Goal: Task Accomplishment & Management: Manage account settings

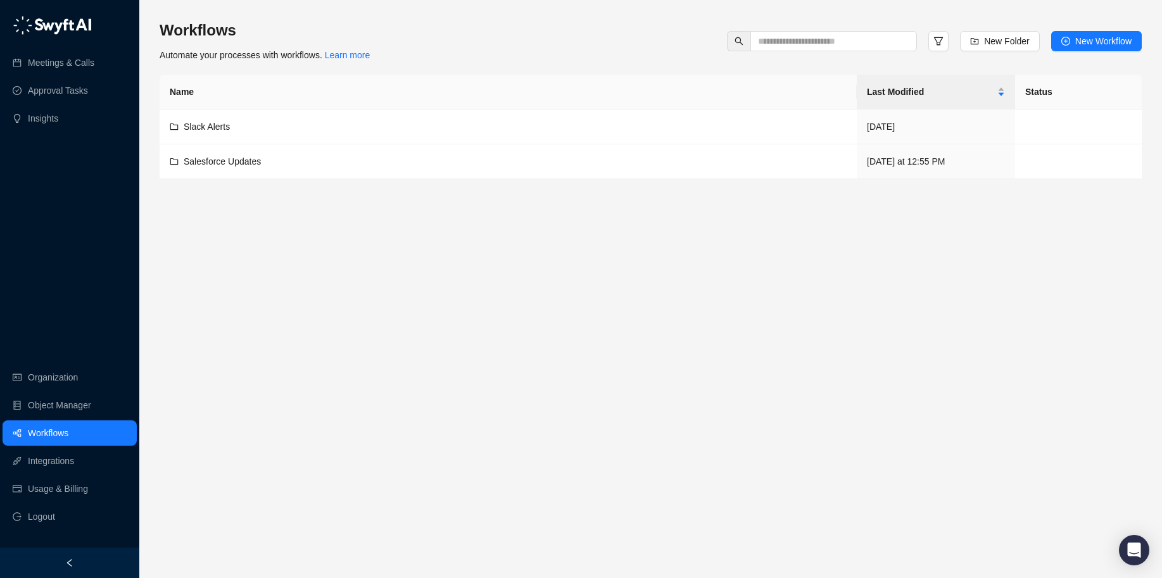
click at [333, 286] on main "Workflows Automate your processes with workflows. Learn more New Folder New Wor…" at bounding box center [651, 294] width 982 height 548
click at [47, 374] on link "Organization" at bounding box center [53, 377] width 50 height 25
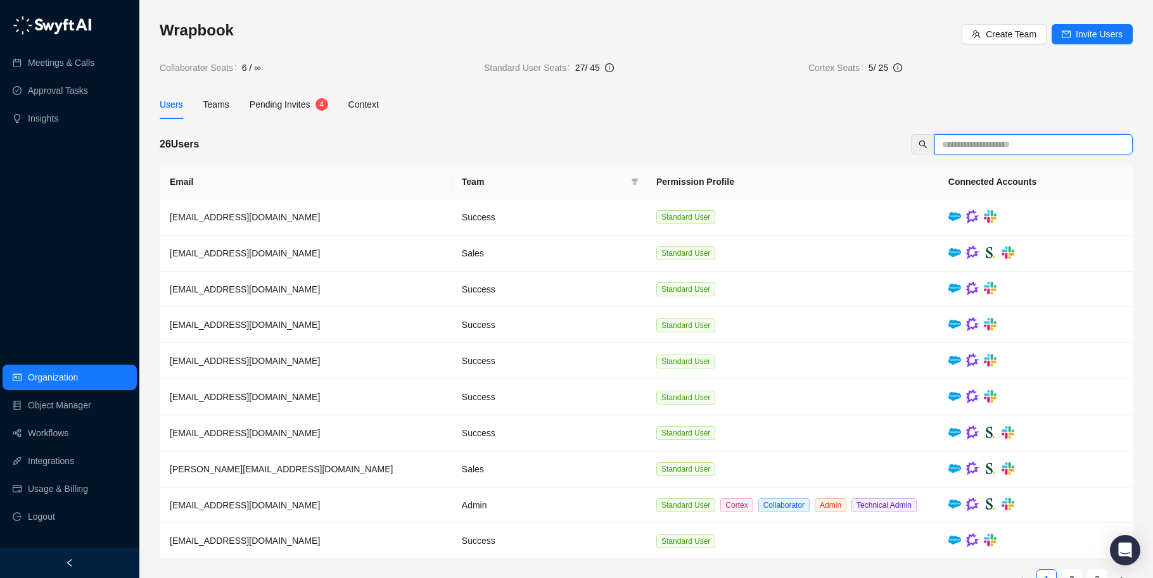
click at [982, 142] on input "text" at bounding box center [1028, 144] width 173 height 14
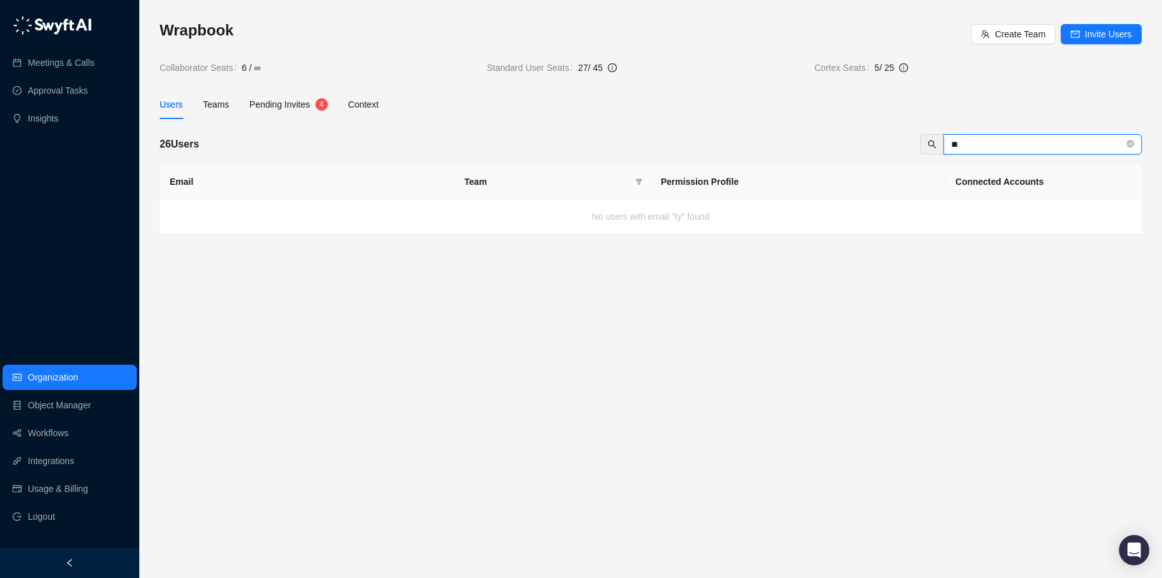
type input "*"
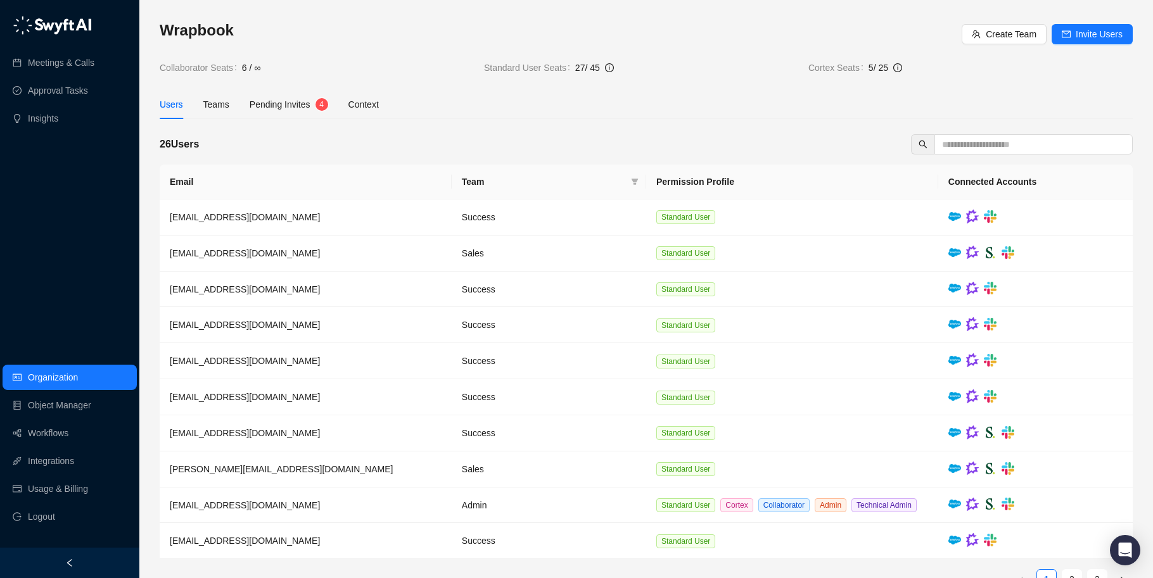
click at [672, 118] on div "Users Teams Pending Invites 4 Context" at bounding box center [646, 104] width 973 height 29
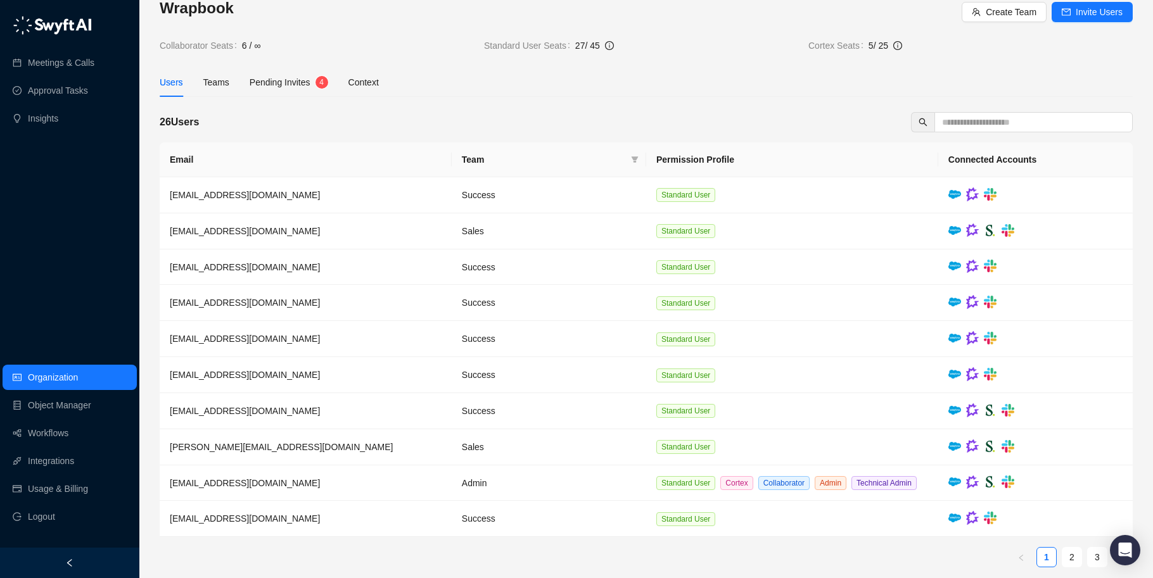
scroll to position [46, 0]
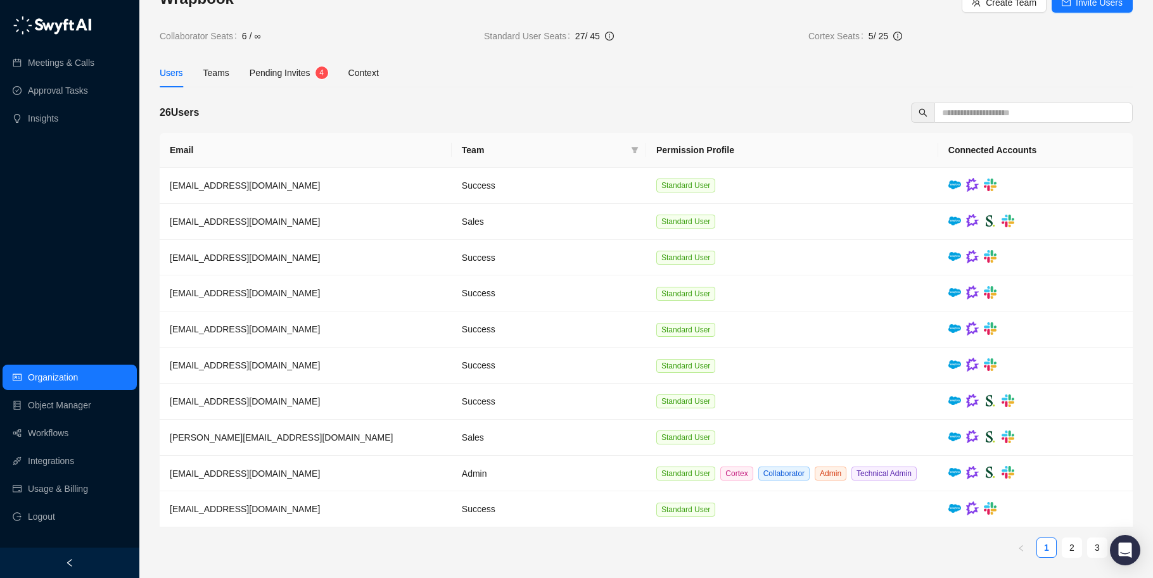
click at [257, 68] on span "Pending Invites" at bounding box center [280, 73] width 61 height 10
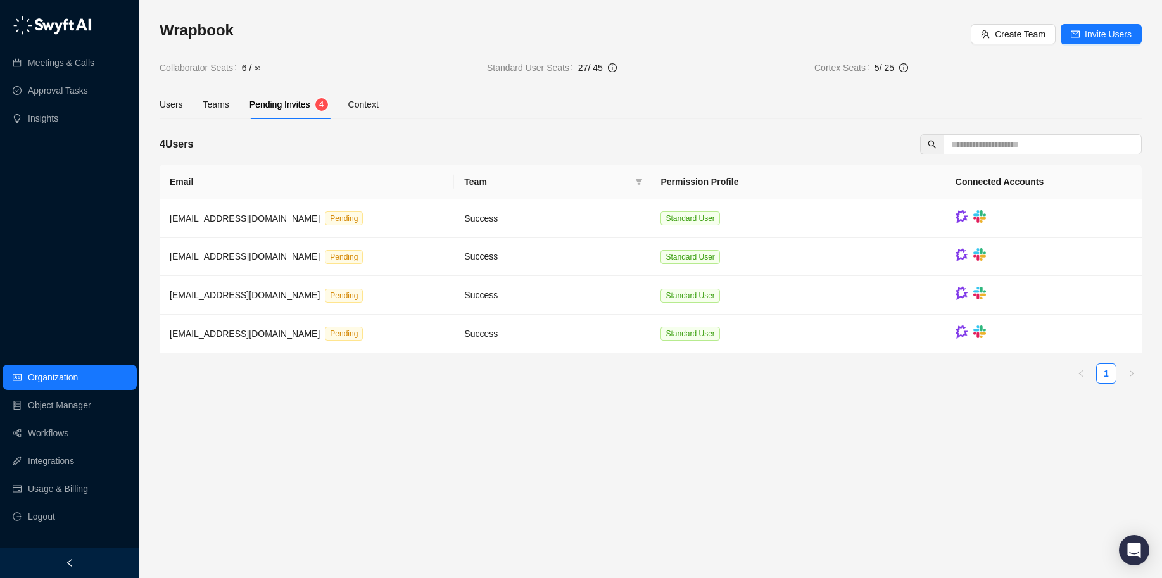
click at [459, 110] on div "Users Teams Pending Invites 4 Context" at bounding box center [651, 104] width 982 height 29
click at [897, 98] on div "Users Teams Pending Invites 4 Context" at bounding box center [651, 104] width 982 height 29
click at [209, 108] on div "Teams" at bounding box center [216, 105] width 26 height 14
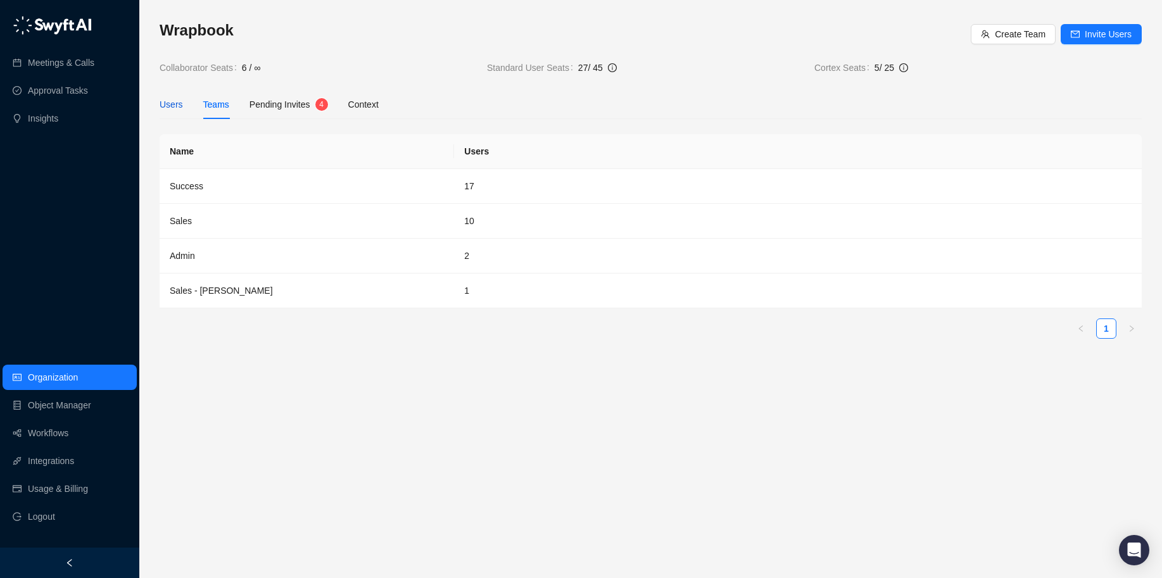
click at [176, 104] on div "Users" at bounding box center [171, 105] width 23 height 14
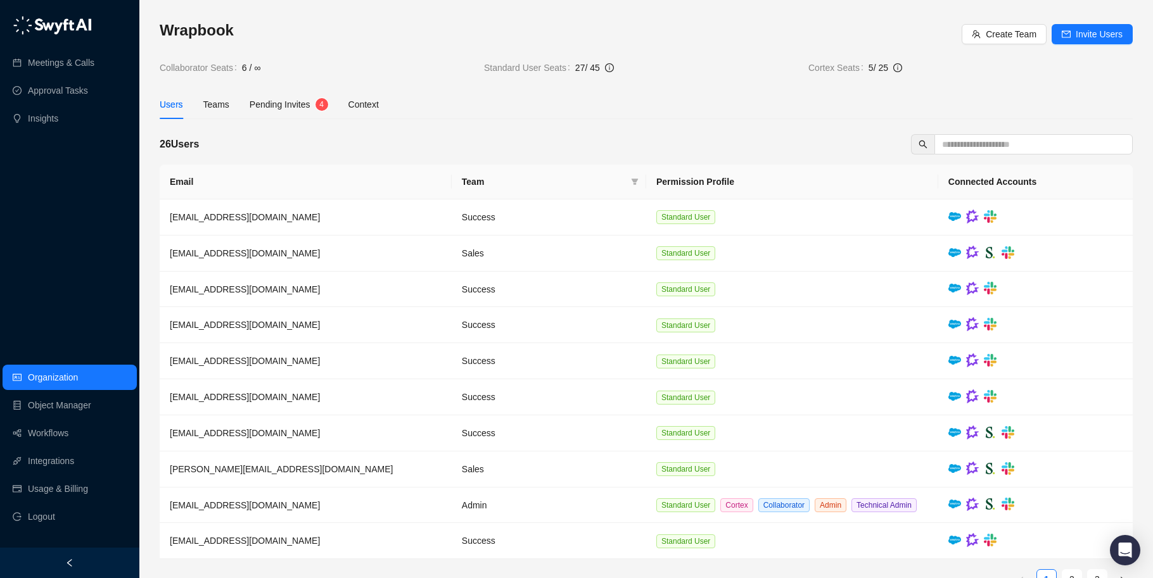
click at [529, 126] on div "Wrapbook Create Team Invite Users Collaborator Seats 6 / ∞ Standard User Seats …" at bounding box center [646, 309] width 973 height 579
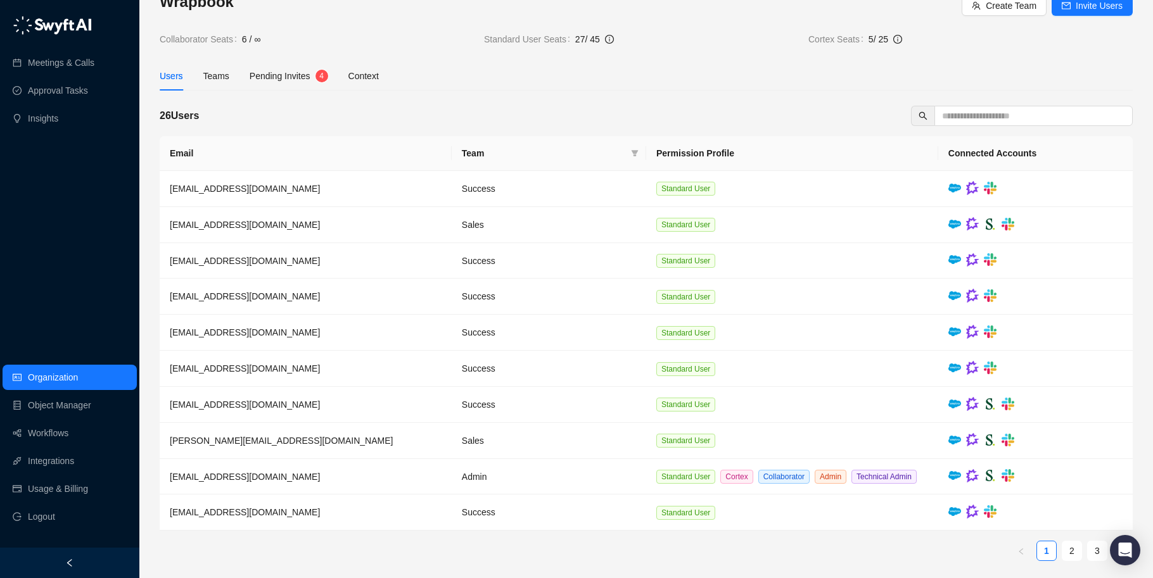
scroll to position [46, 0]
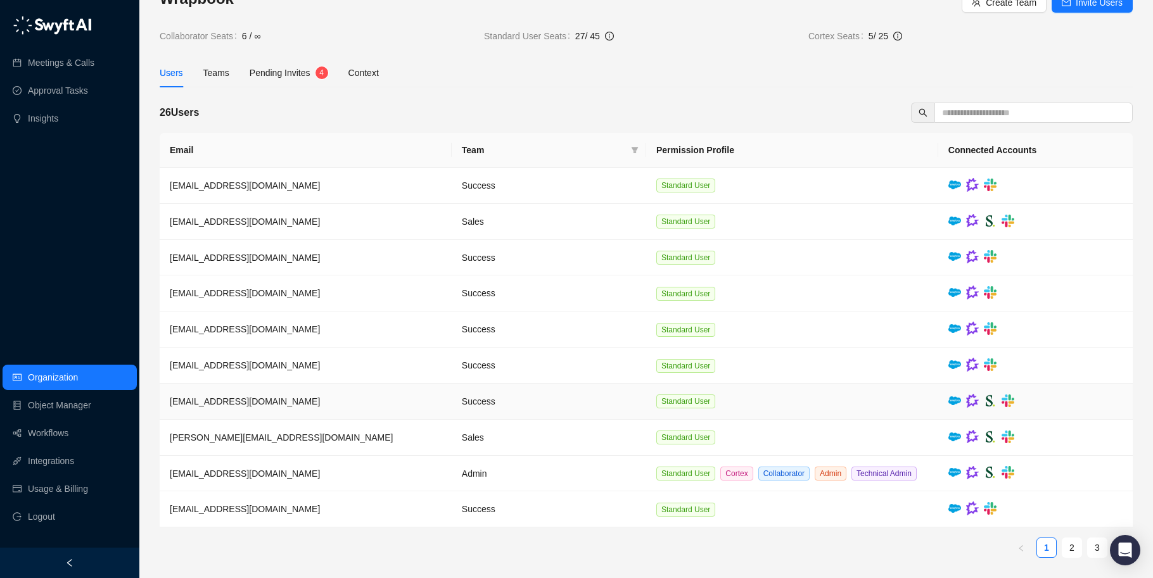
click at [244, 396] on span "[EMAIL_ADDRESS][DOMAIN_NAME]" at bounding box center [245, 401] width 150 height 10
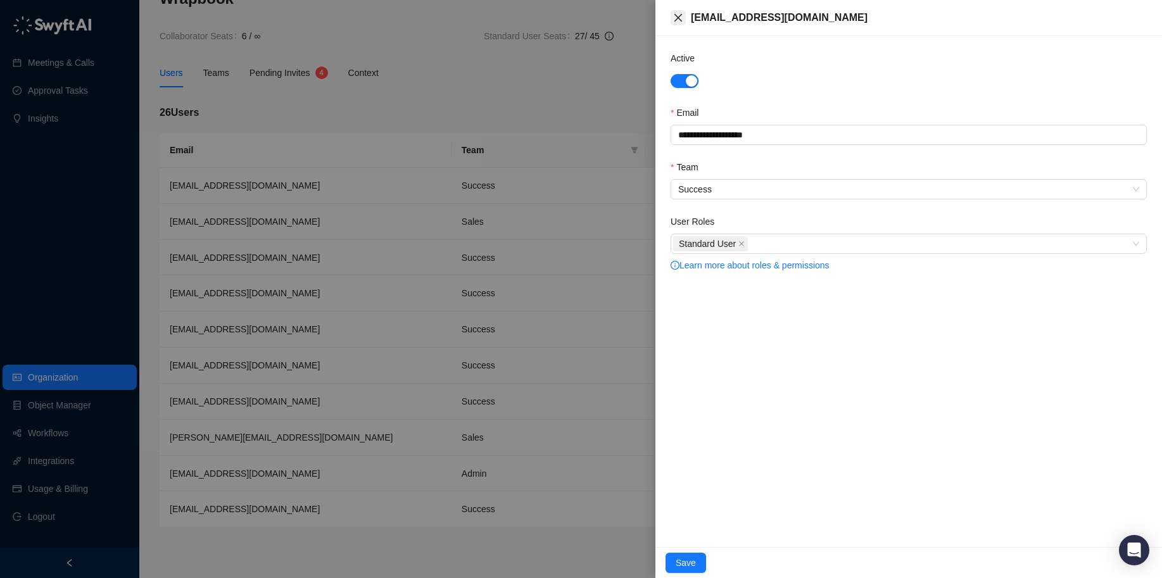
click at [675, 19] on icon "close" at bounding box center [678, 18] width 10 height 10
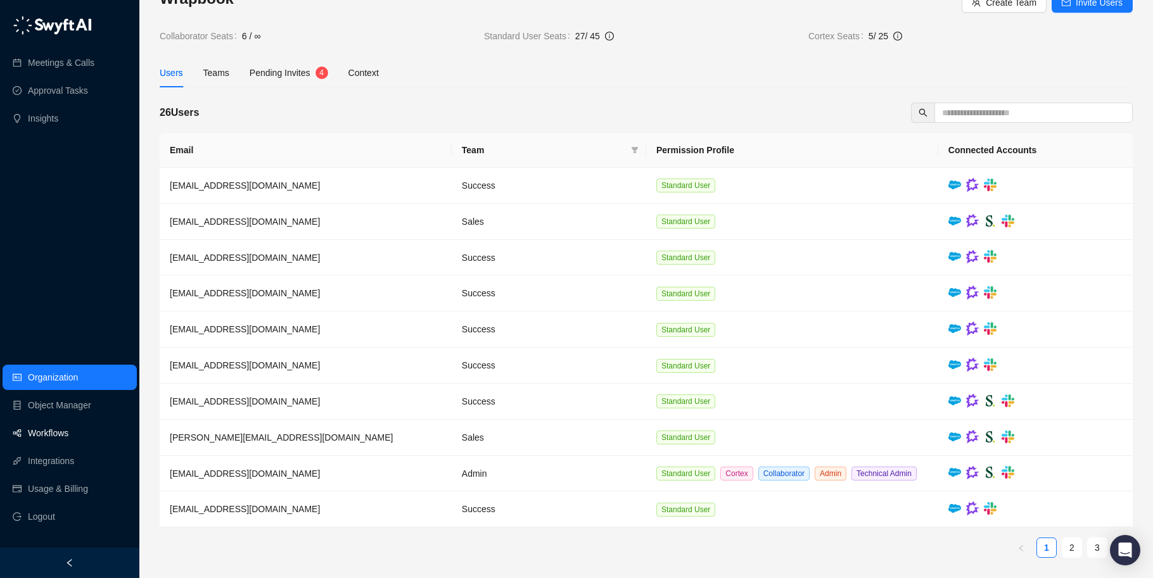
click at [53, 431] on link "Workflows" at bounding box center [48, 433] width 41 height 25
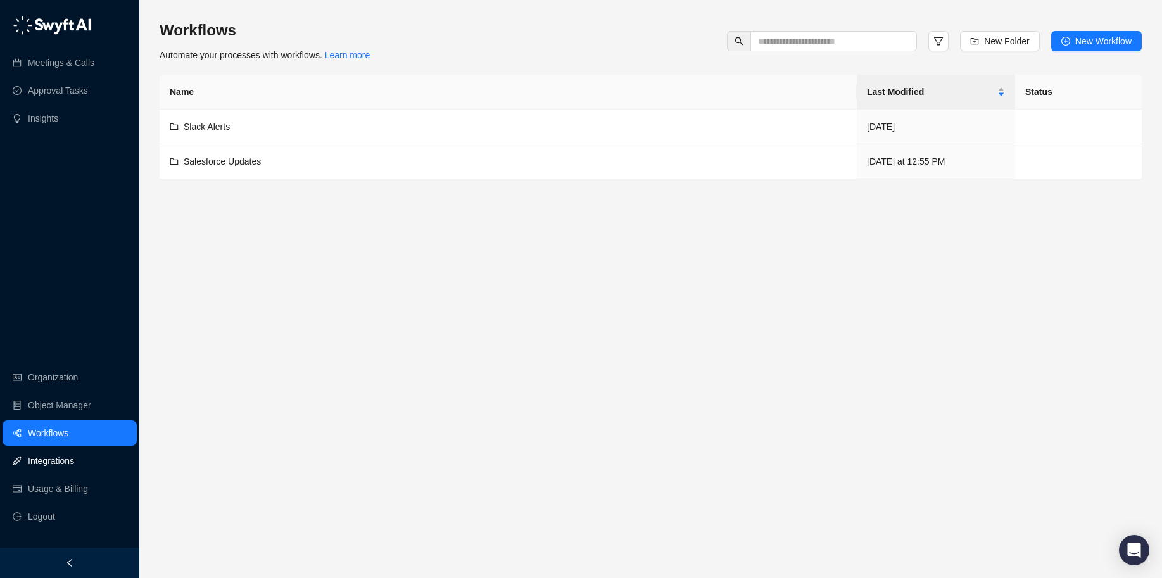
click at [56, 465] on link "Integrations" at bounding box center [51, 460] width 46 height 25
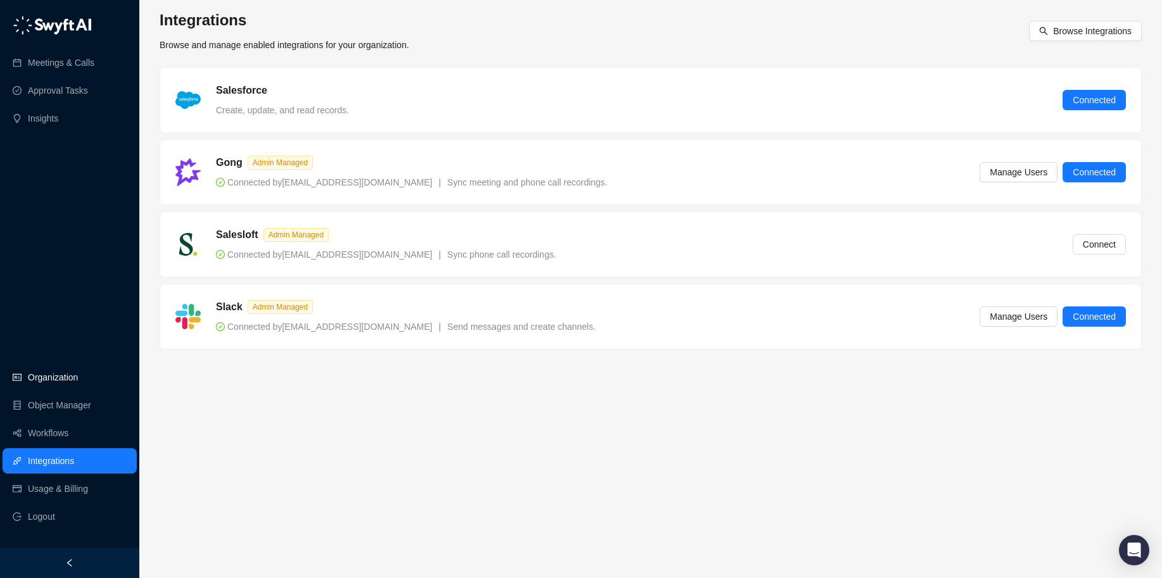
click at [57, 371] on link "Organization" at bounding box center [53, 377] width 50 height 25
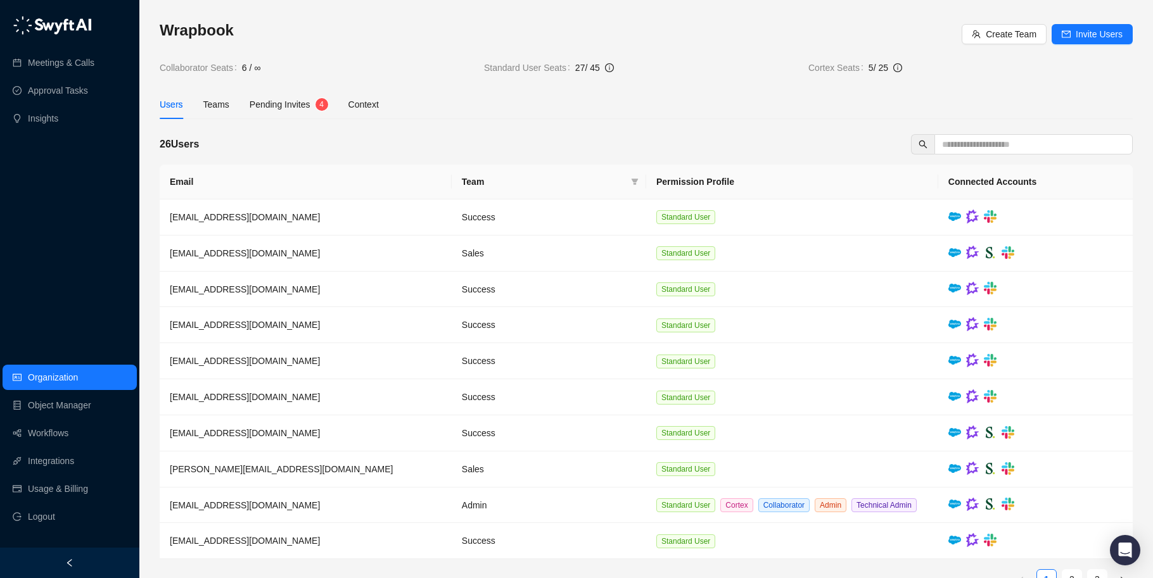
click at [243, 127] on div "Wrapbook Create Team Invite Users Collaborator Seats 6 / ∞ Standard User Seats …" at bounding box center [646, 309] width 973 height 579
click at [220, 105] on div "Teams" at bounding box center [216, 105] width 26 height 14
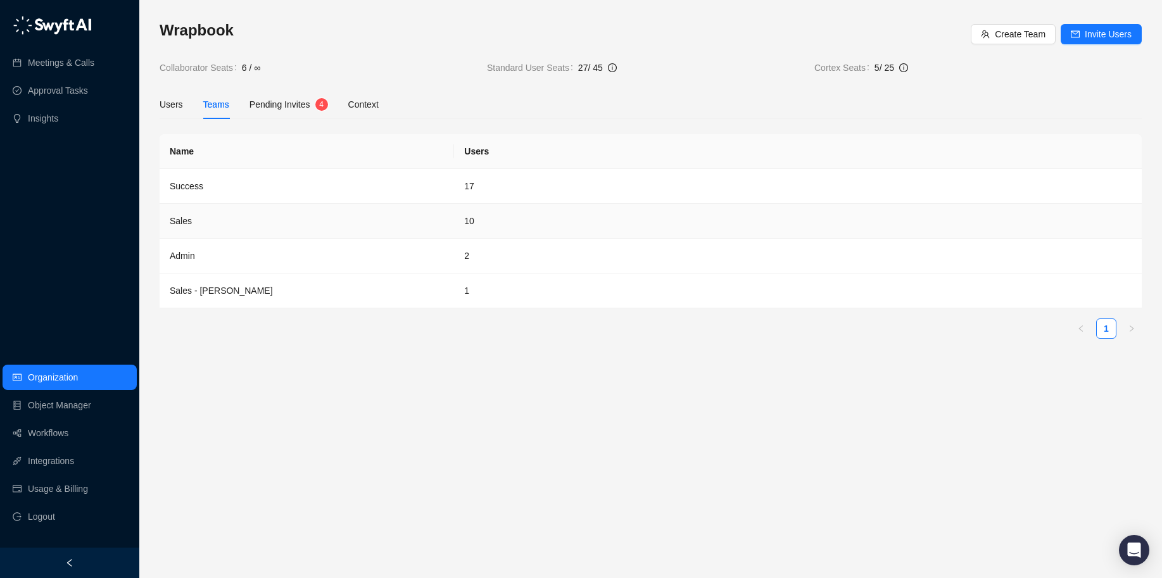
click at [191, 218] on td "Sales" at bounding box center [307, 221] width 294 height 35
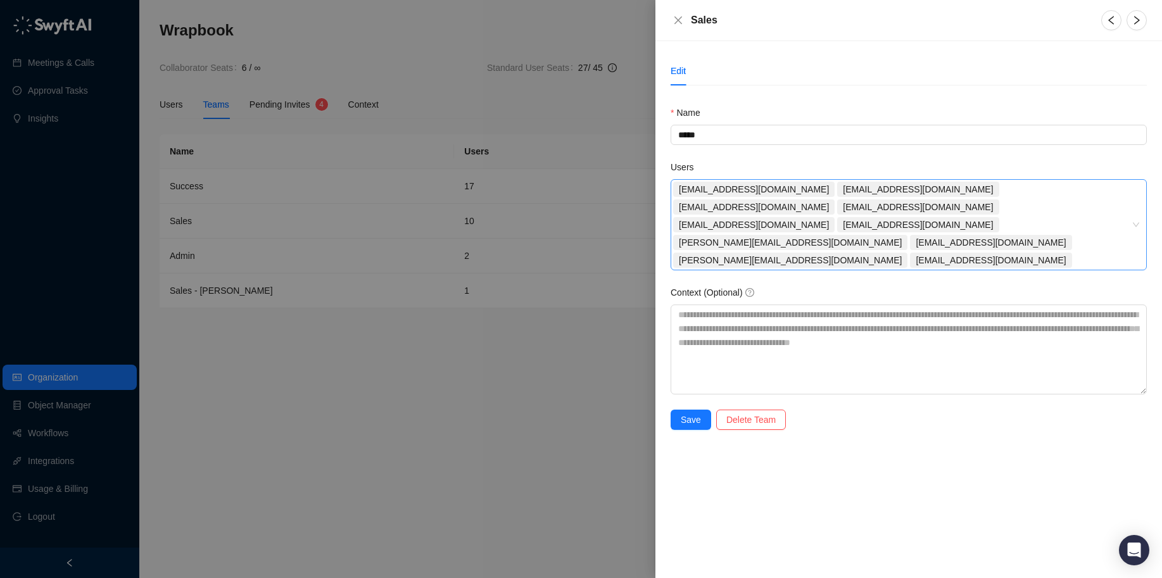
click at [1023, 209] on div "jfuller@wrapbook.com sfishman@wrapbook.com arabel@wrapbook.com tchurich@wrapboo…" at bounding box center [902, 224] width 458 height 89
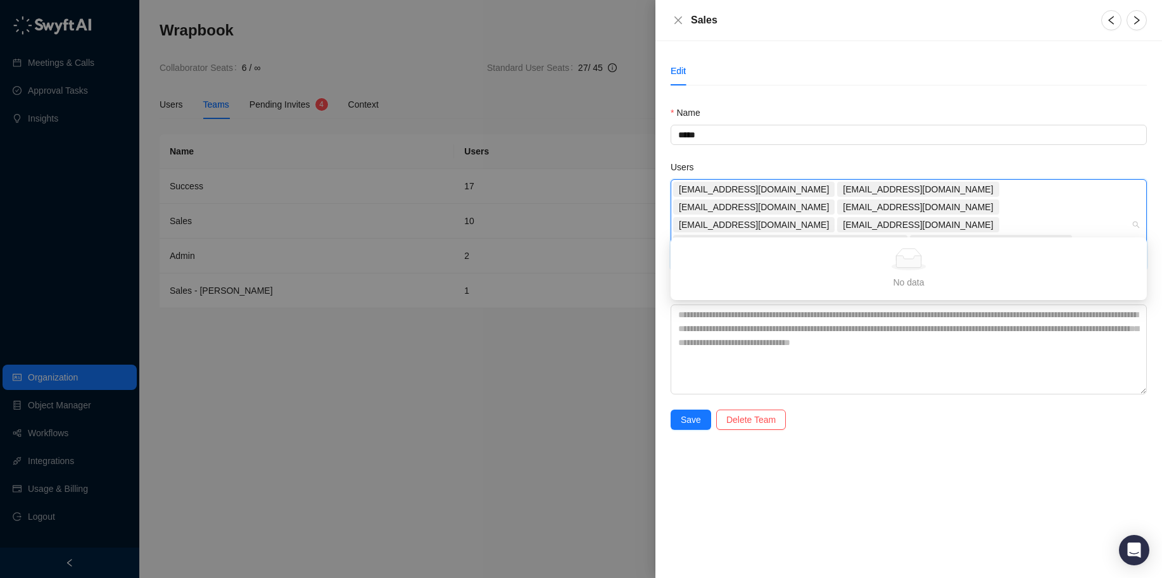
type input "*"
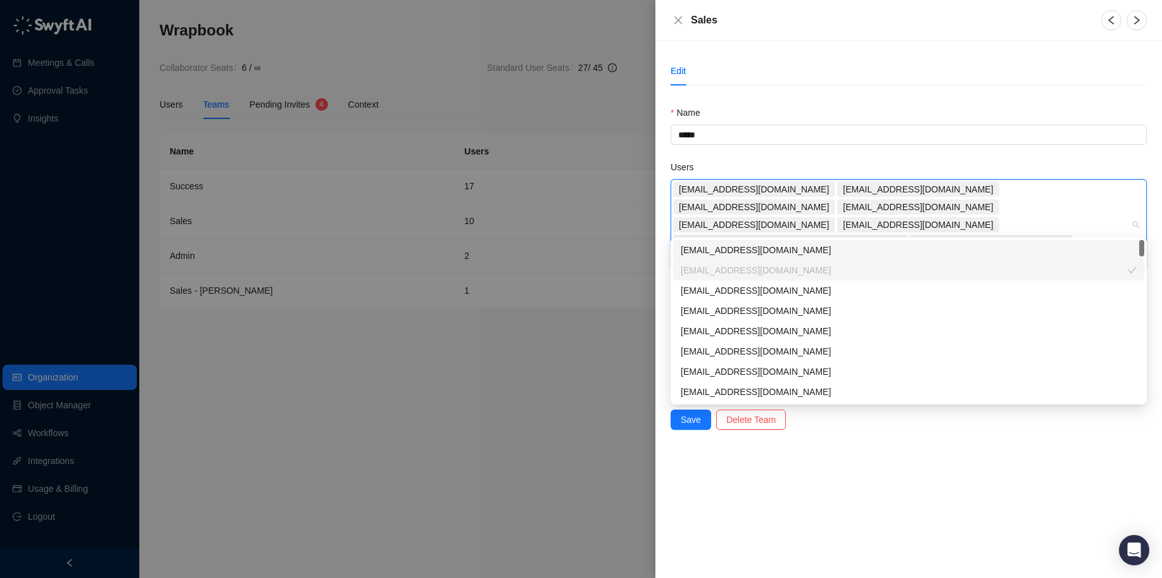
drag, startPoint x: 503, startPoint y: 377, endPoint x: 660, endPoint y: 124, distance: 297.2
click at [503, 378] on div at bounding box center [581, 289] width 1162 height 578
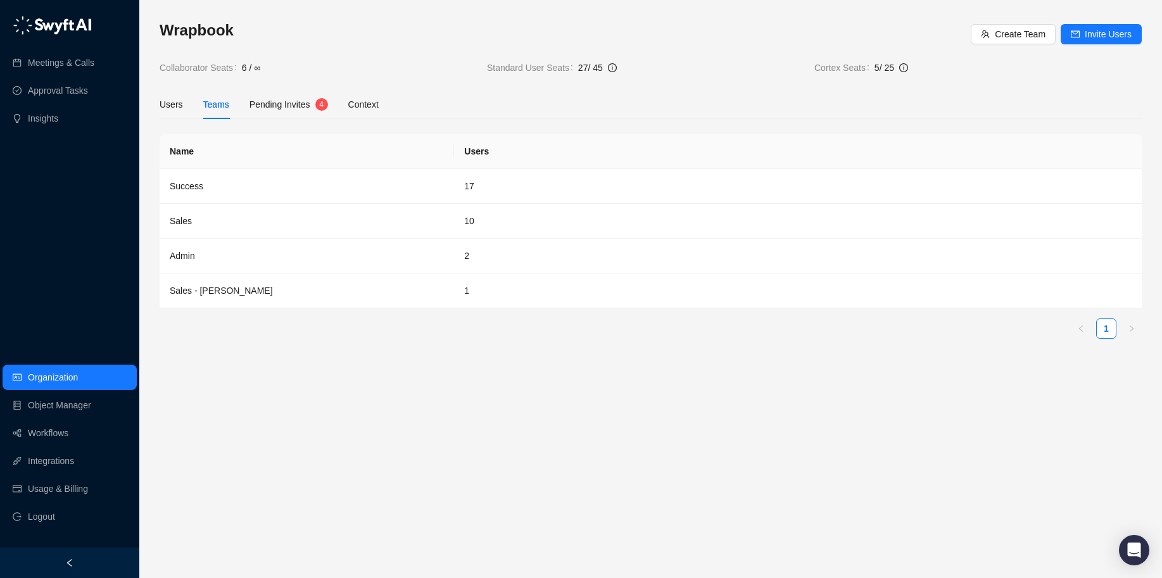
click at [722, 18] on div "Wrapbook Create Team Invite Users Collaborator Seats 6 / ∞ Standard User Seats …" at bounding box center [651, 289] width 982 height 558
click at [1060, 70] on span "5 / 25" at bounding box center [1008, 68] width 267 height 14
click at [1113, 28] on span "Invite Users" at bounding box center [1108, 34] width 47 height 14
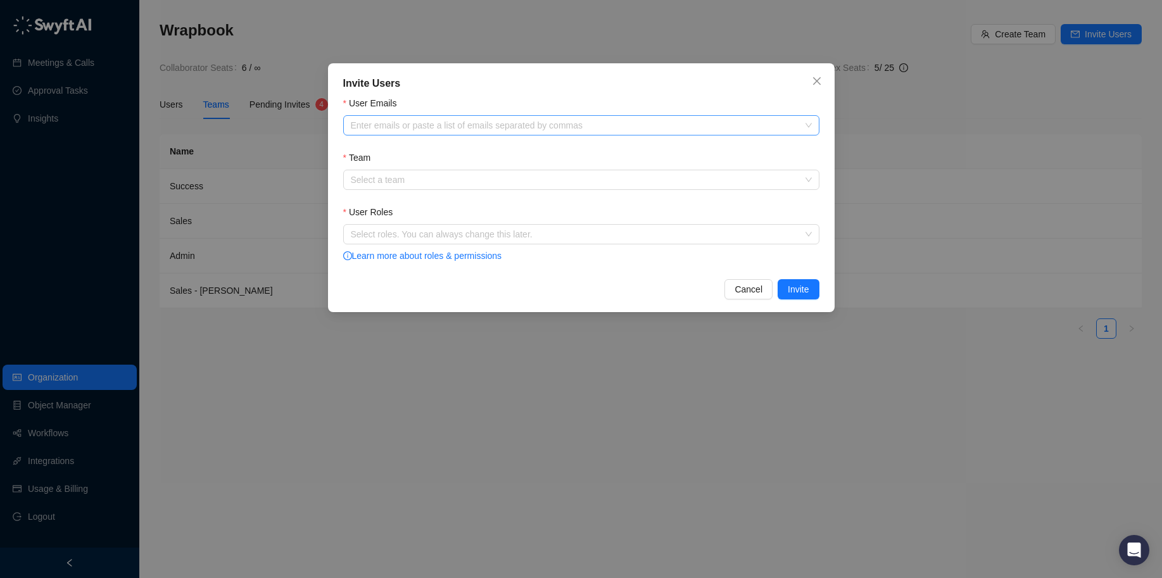
click at [386, 127] on div at bounding box center [575, 125] width 458 height 9
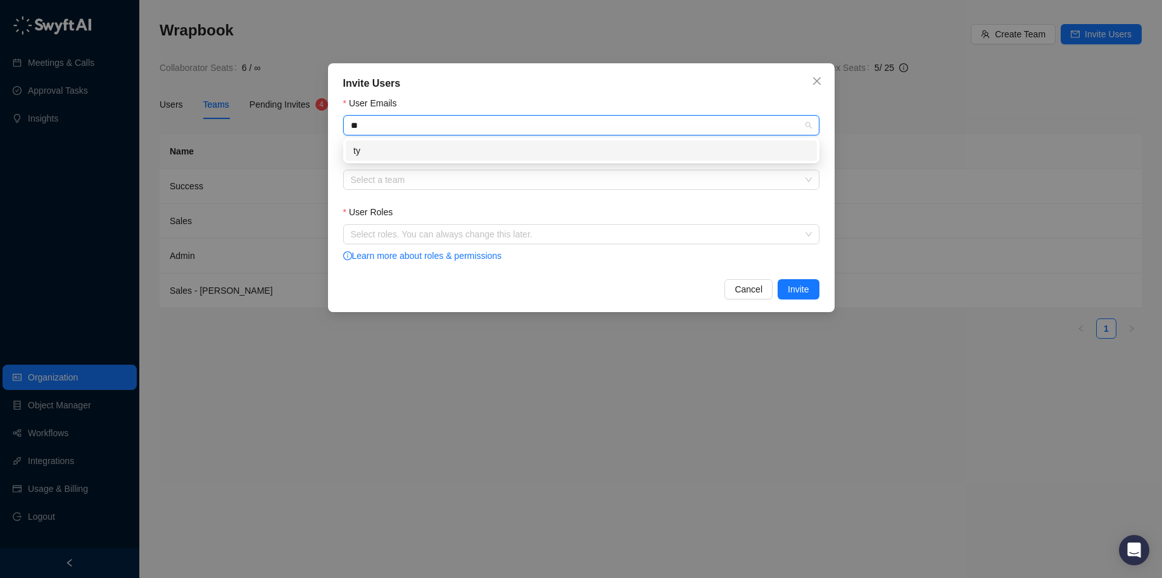
type input "**"
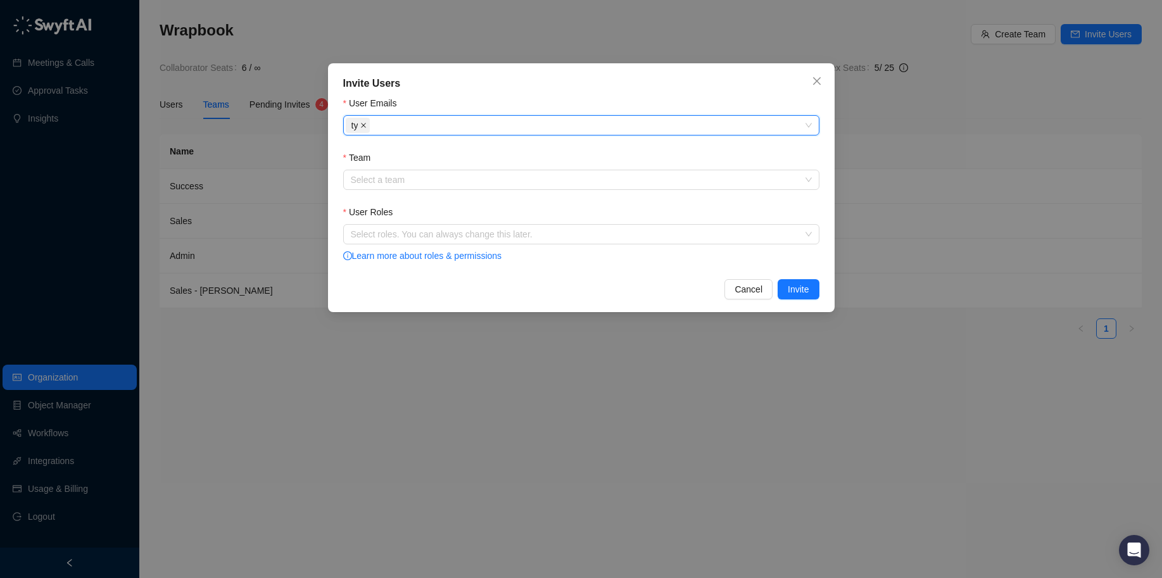
click at [364, 127] on icon "close" at bounding box center [363, 125] width 6 height 6
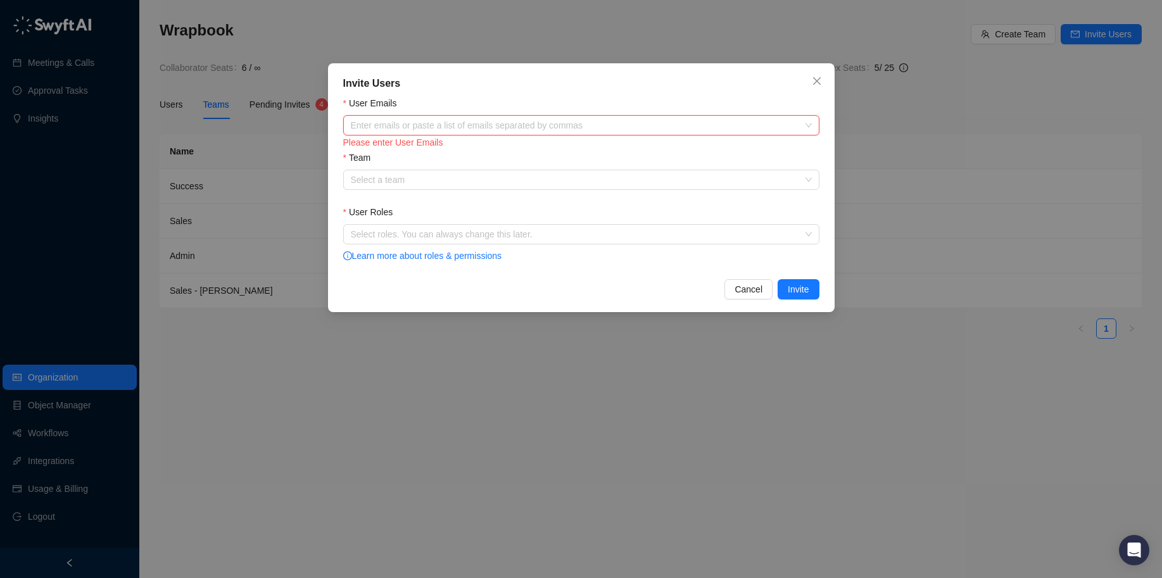
paste input "**********"
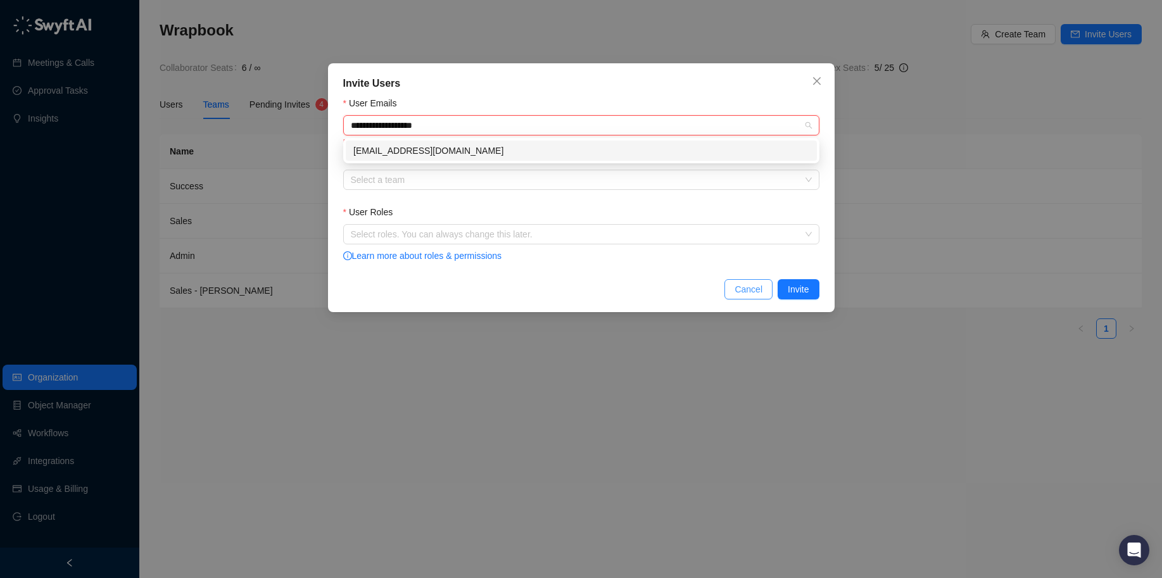
type input "**********"
click at [748, 286] on span "Cancel" at bounding box center [749, 289] width 28 height 14
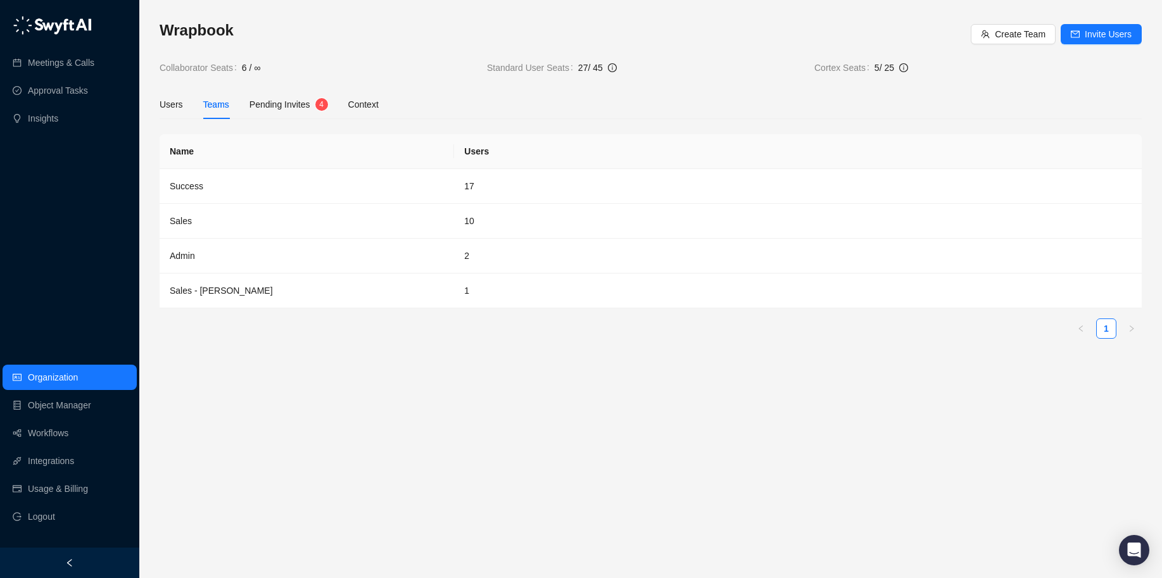
drag, startPoint x: 590, startPoint y: 388, endPoint x: 356, endPoint y: 373, distance: 234.2
click at [588, 387] on main "Wrapbook Create Team Invite Users Collaborator Seats 6 / ∞ Standard User Seats …" at bounding box center [651, 294] width 982 height 548
click at [169, 107] on div "Users" at bounding box center [171, 105] width 23 height 14
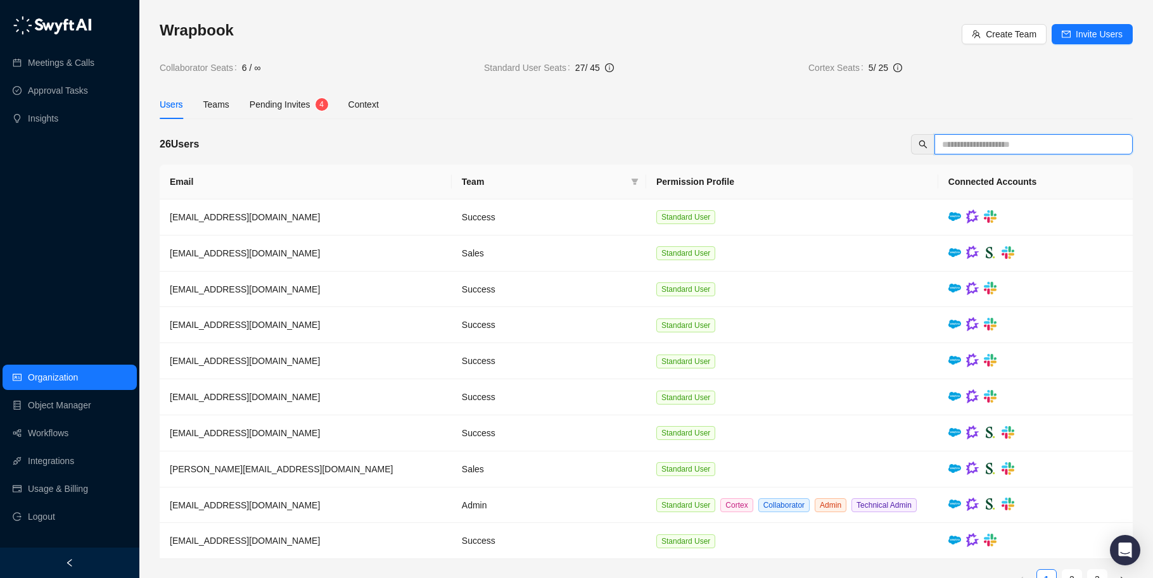
click at [1010, 148] on input "text" at bounding box center [1028, 144] width 173 height 14
paste input "**********"
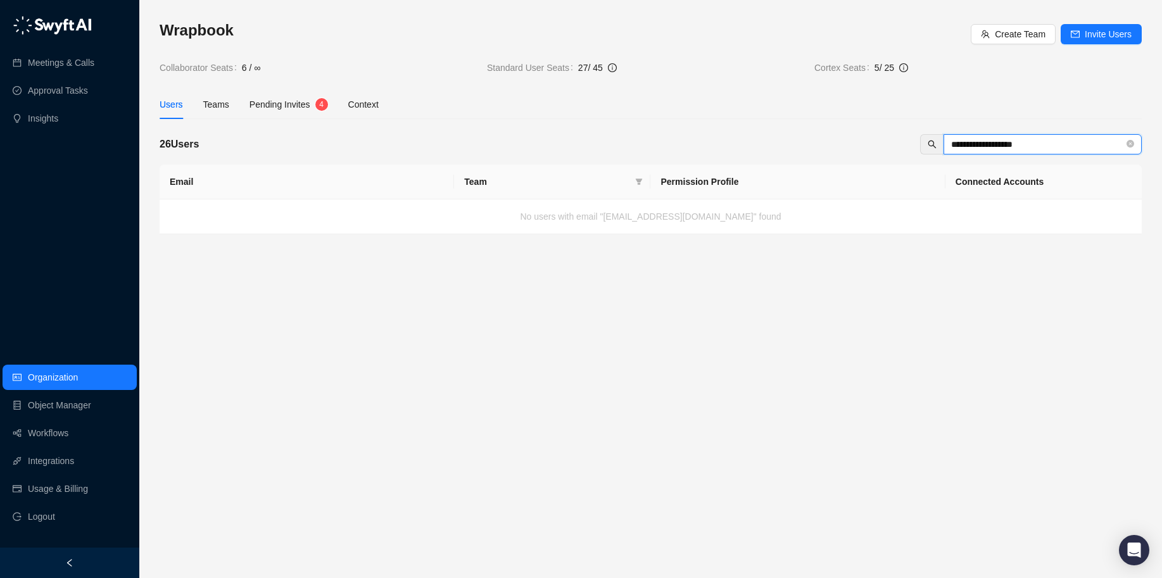
type input "**********"
click at [1079, 84] on div "**********" at bounding box center [651, 127] width 982 height 214
click at [1132, 142] on icon "close-circle" at bounding box center [1131, 144] width 8 height 8
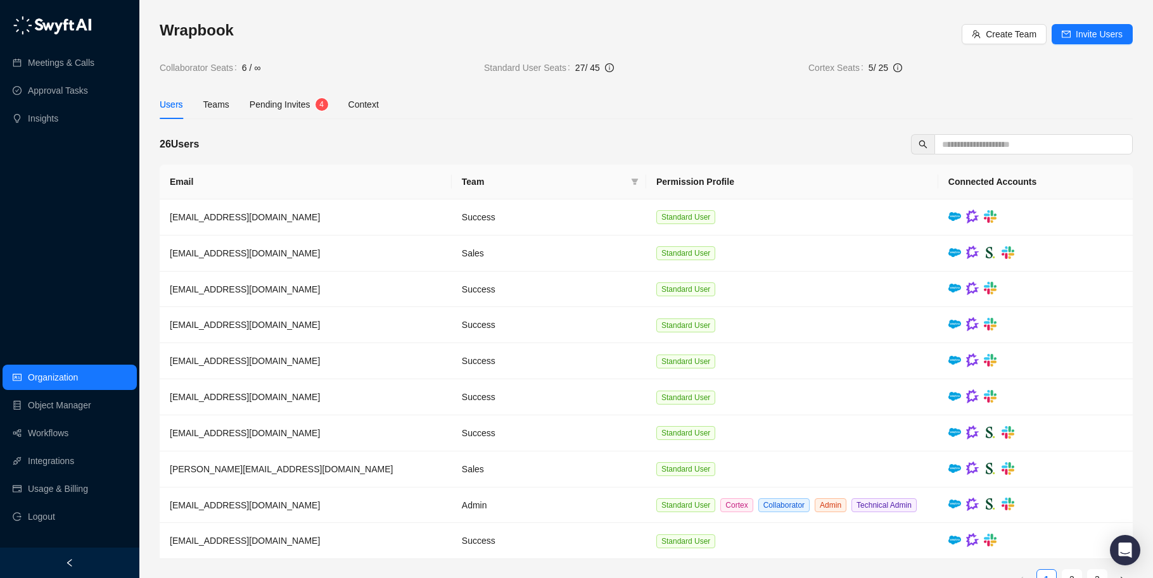
click at [1088, 94] on div "Users Teams Pending Invites 4 Context" at bounding box center [646, 104] width 973 height 29
click at [1091, 39] on span "Invite Users" at bounding box center [1098, 34] width 47 height 14
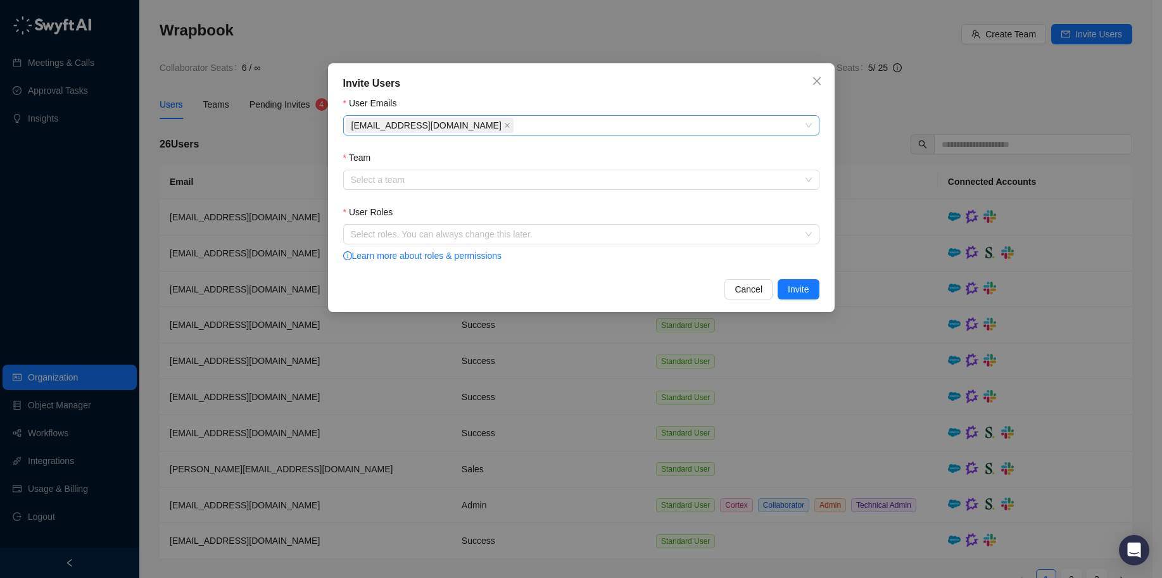
click at [510, 118] on div "[EMAIL_ADDRESS][DOMAIN_NAME]" at bounding box center [575, 126] width 458 height 18
click at [415, 179] on input "Team" at bounding box center [577, 179] width 453 height 19
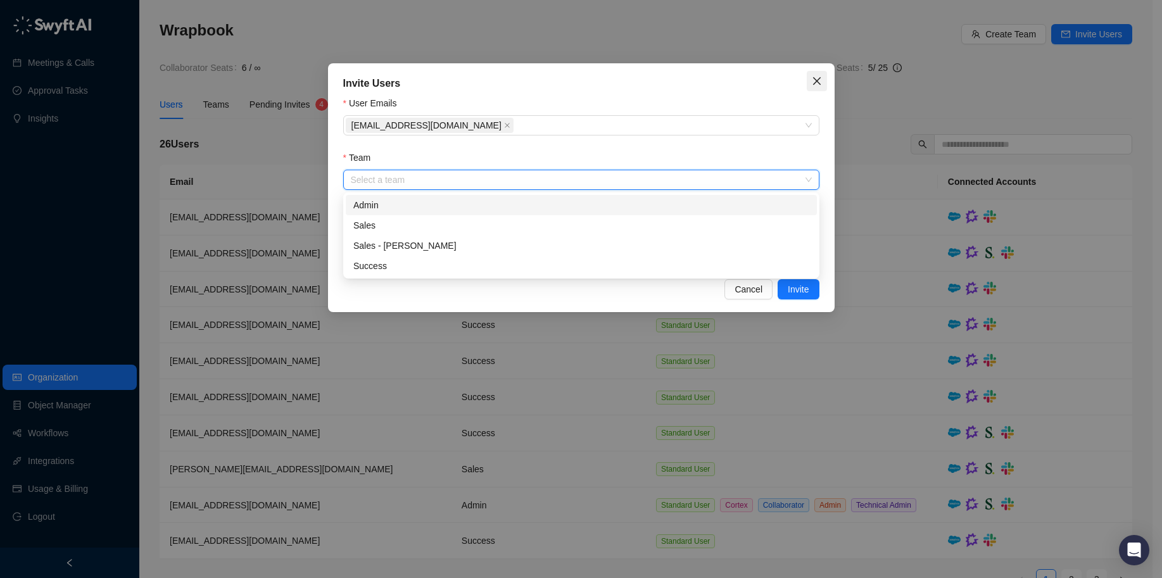
click at [816, 84] on icon "close" at bounding box center [817, 81] width 10 height 10
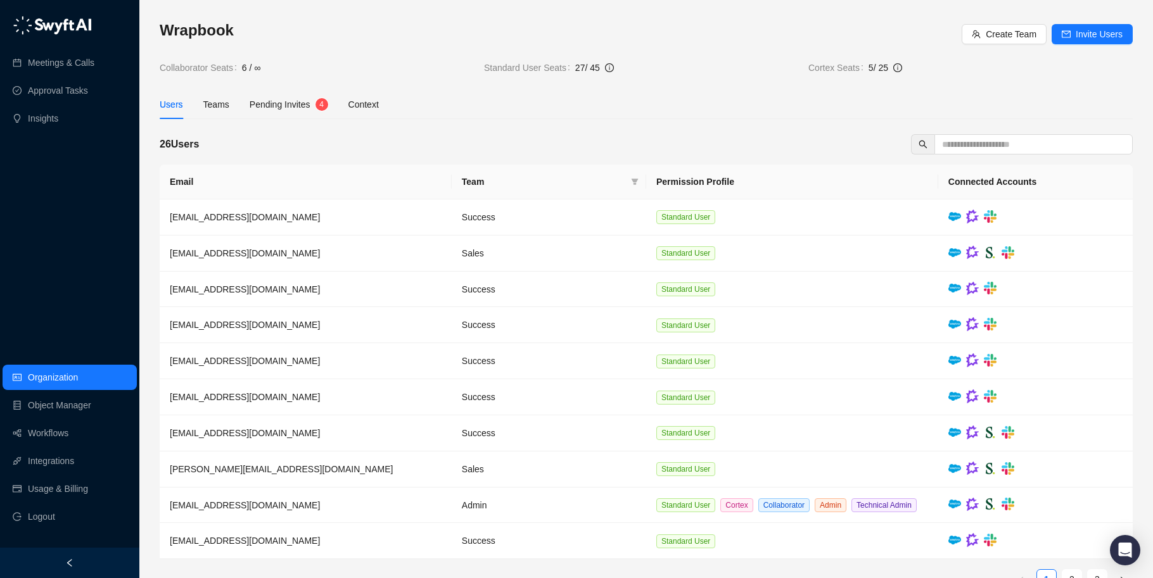
click at [622, 120] on div "Wrapbook Create Team Invite Users Collaborator Seats 6 / ∞ Standard User Seats …" at bounding box center [646, 309] width 973 height 579
click at [502, 106] on div "Users Teams Pending Invites 4 Context" at bounding box center [646, 104] width 973 height 29
click at [1015, 148] on input "text" at bounding box center [1028, 144] width 173 height 14
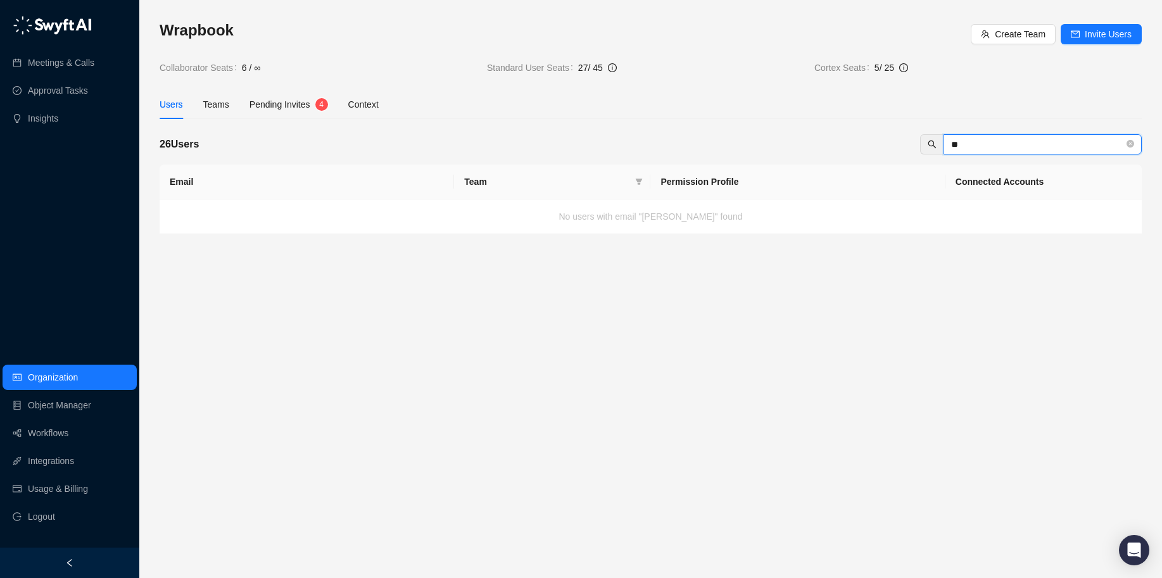
type input "*"
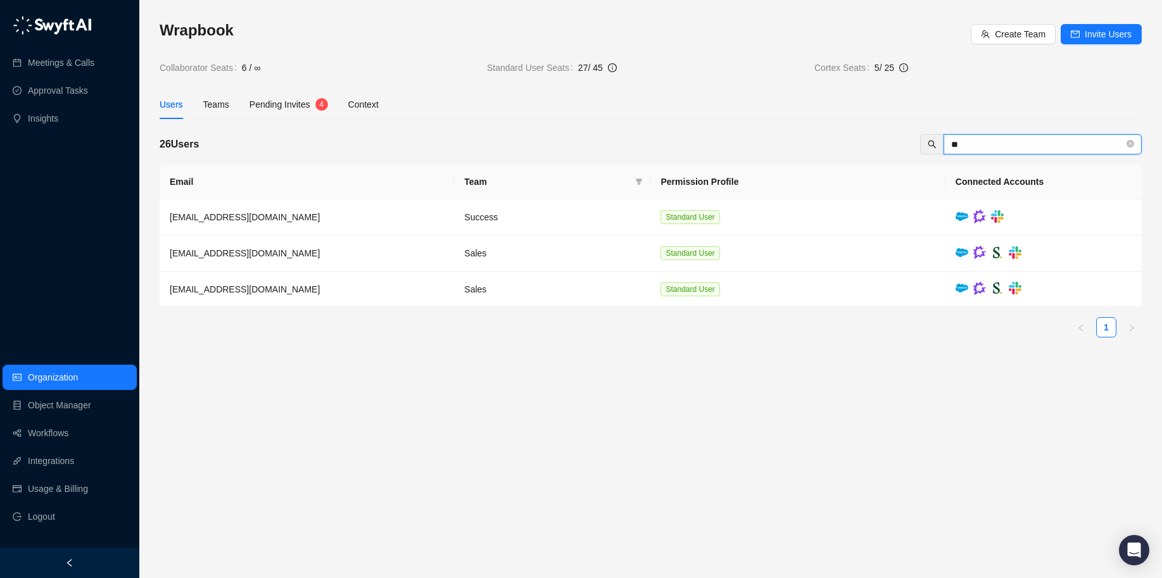
type input "**"
click at [976, 388] on main "Wrapbook Create Team Invite Users Collaborator Seats 6 / ∞ Standard User Seats …" at bounding box center [651, 294] width 982 height 548
click at [1131, 145] on icon "close-circle" at bounding box center [1131, 144] width 8 height 8
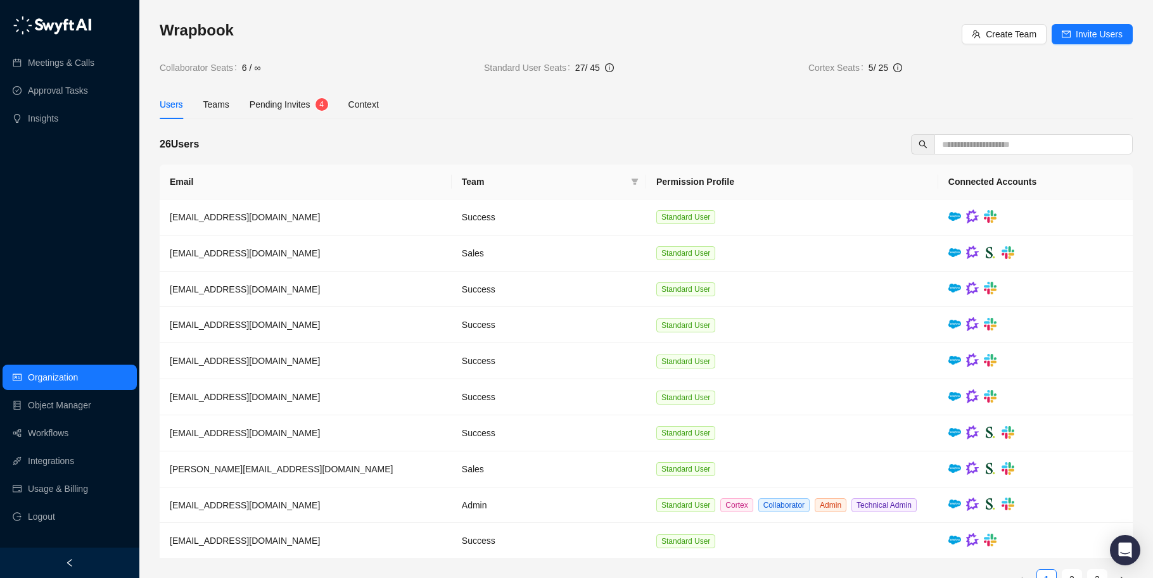
click at [1026, 89] on div "Wrapbook Create Team Invite Users Collaborator Seats 6 / ∞ Standard User Seats …" at bounding box center [646, 309] width 973 height 579
click at [1097, 24] on button "Invite Users" at bounding box center [1091, 34] width 81 height 20
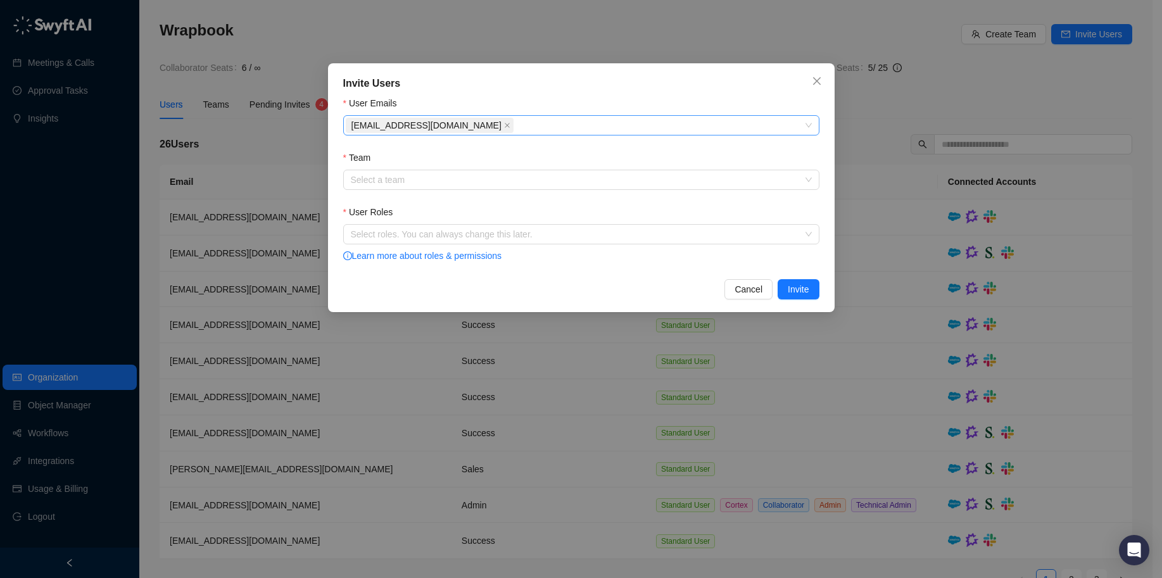
click at [502, 125] on div "[EMAIL_ADDRESS][DOMAIN_NAME]" at bounding box center [575, 126] width 458 height 18
paste input "**********"
type input "**********"
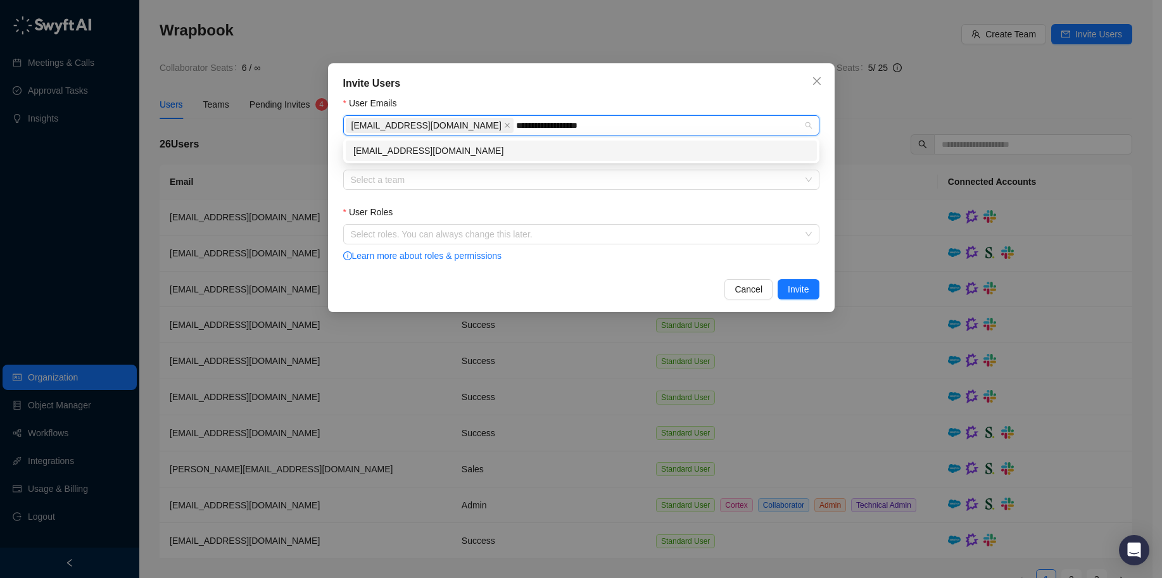
click at [574, 152] on div "[EMAIL_ADDRESS][DOMAIN_NAME]" at bounding box center [581, 151] width 456 height 14
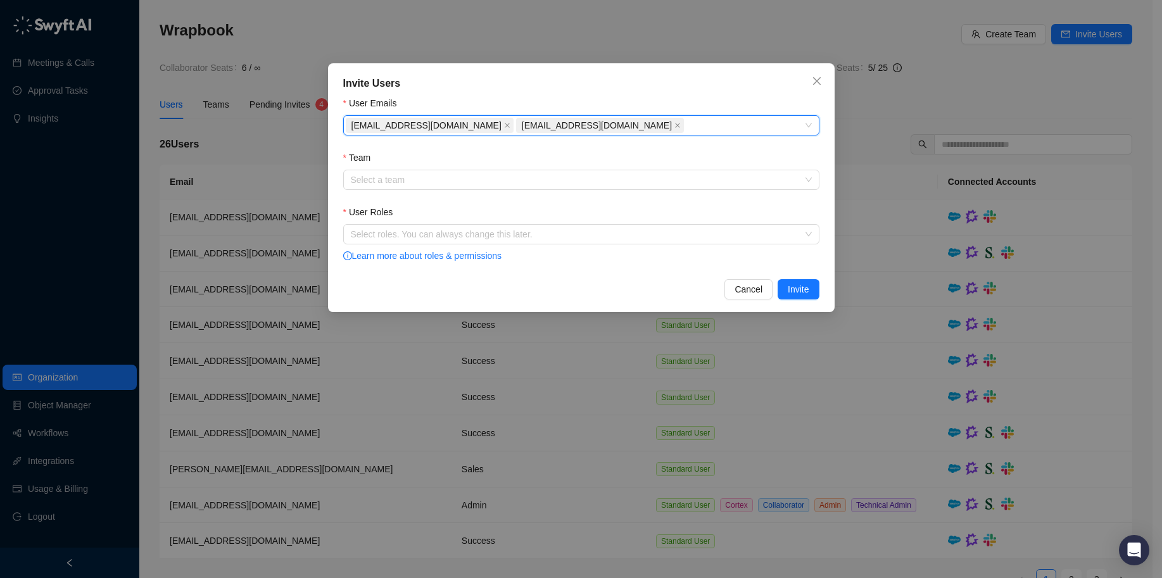
paste input "**********"
type input "**********"
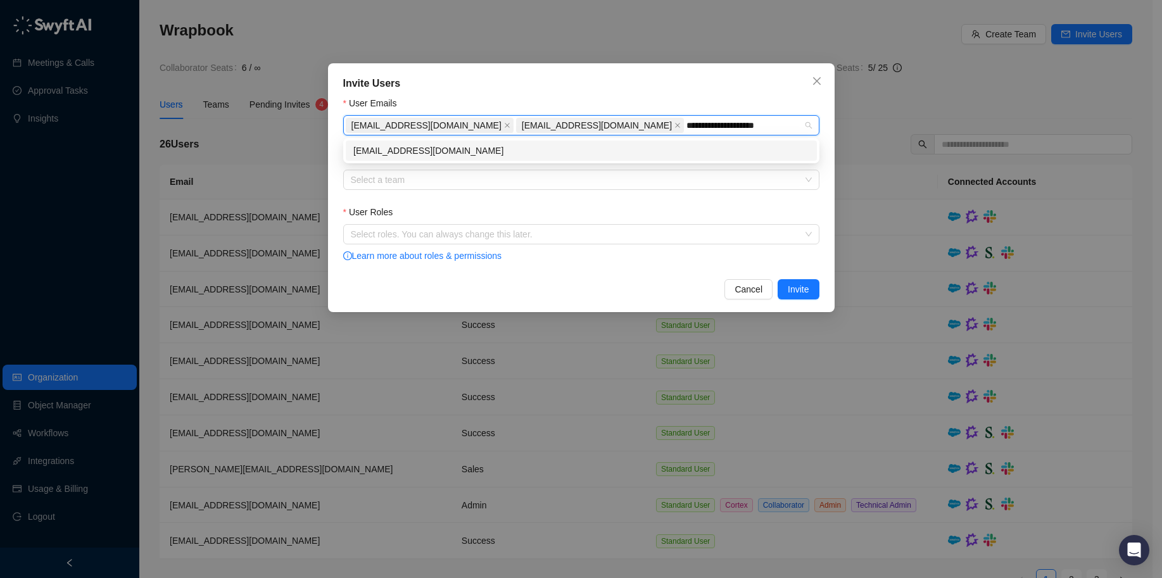
click at [655, 147] on div "[EMAIL_ADDRESS][DOMAIN_NAME]" at bounding box center [581, 151] width 456 height 14
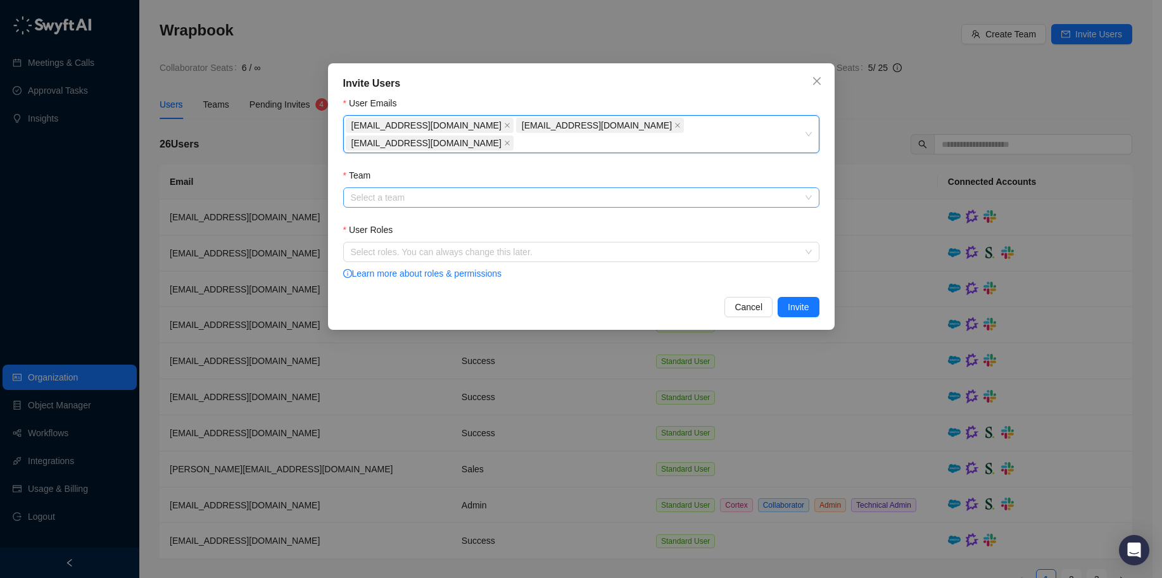
click at [393, 188] on input "Team" at bounding box center [577, 197] width 453 height 19
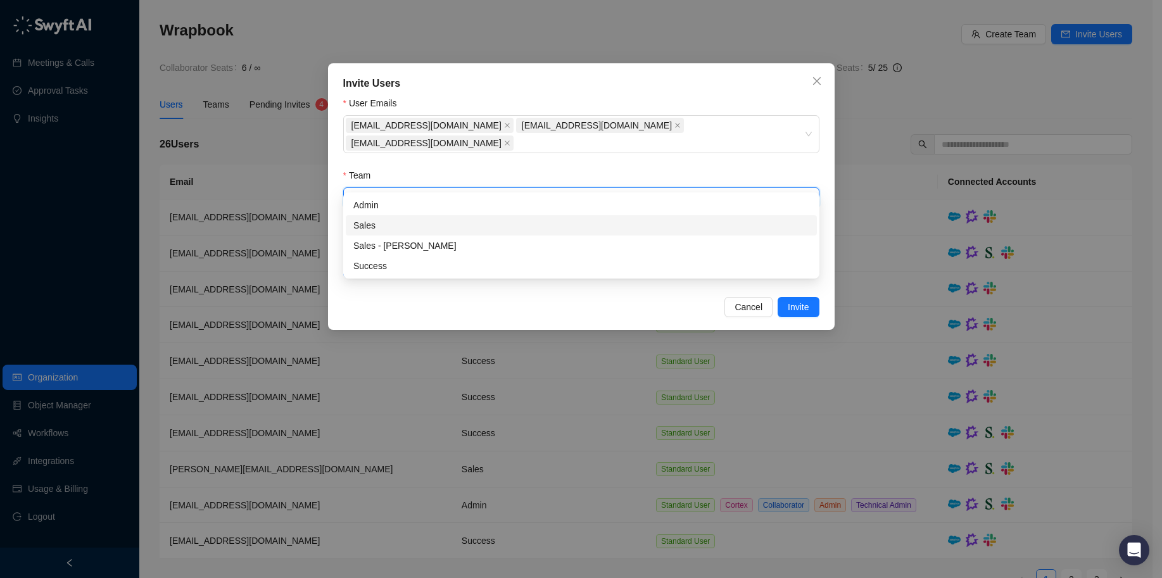
click at [379, 227] on div "Sales" at bounding box center [581, 225] width 456 height 14
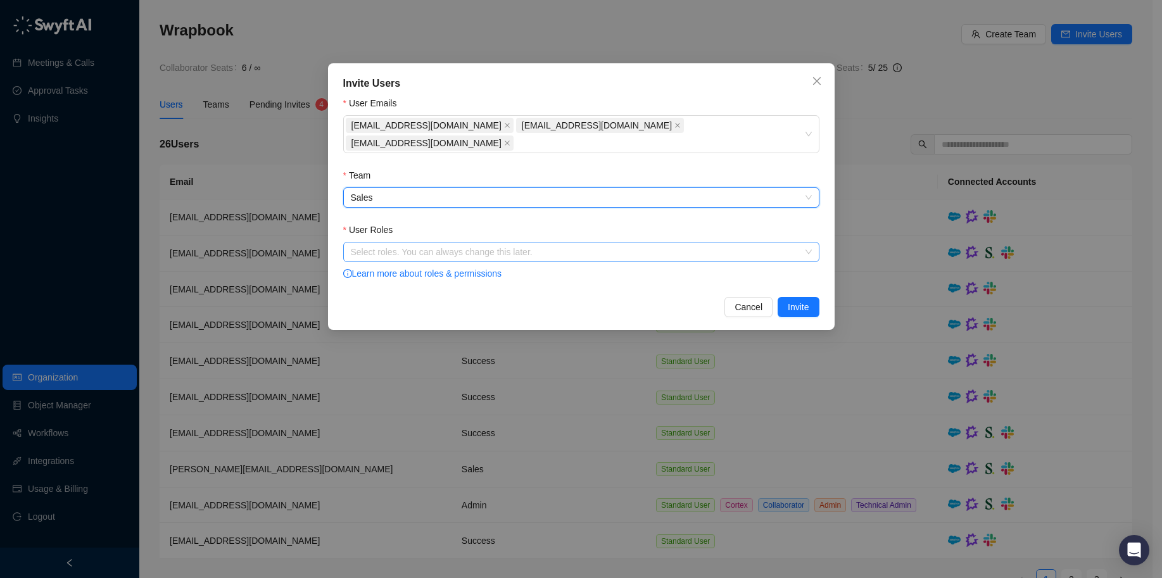
click at [569, 248] on div at bounding box center [575, 252] width 458 height 9
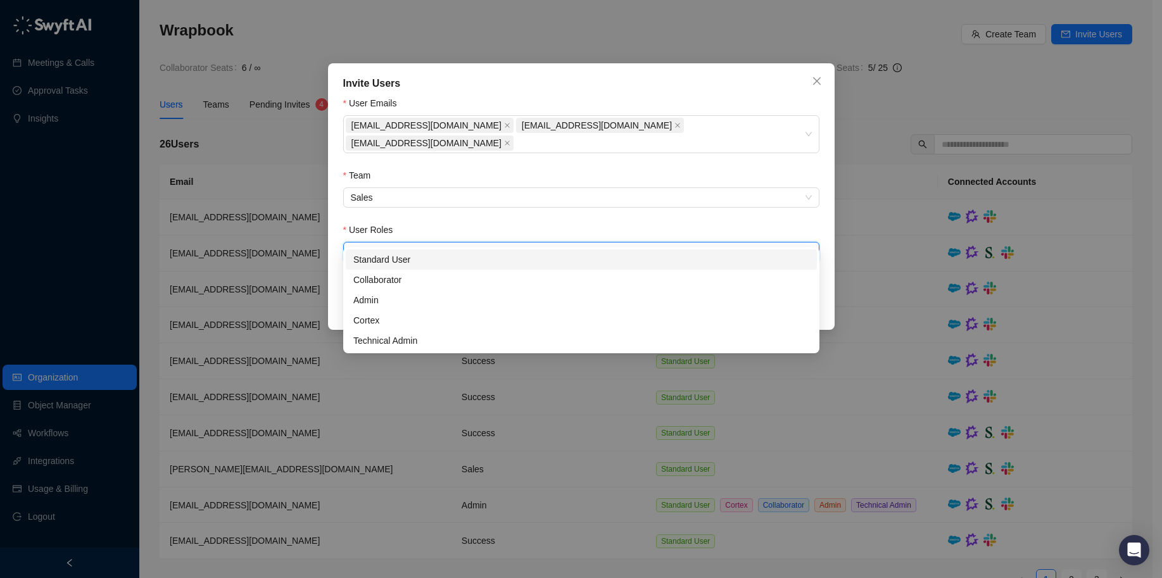
click at [552, 260] on div "Standard User" at bounding box center [581, 260] width 456 height 14
click at [769, 80] on div "Invite Users" at bounding box center [581, 83] width 476 height 15
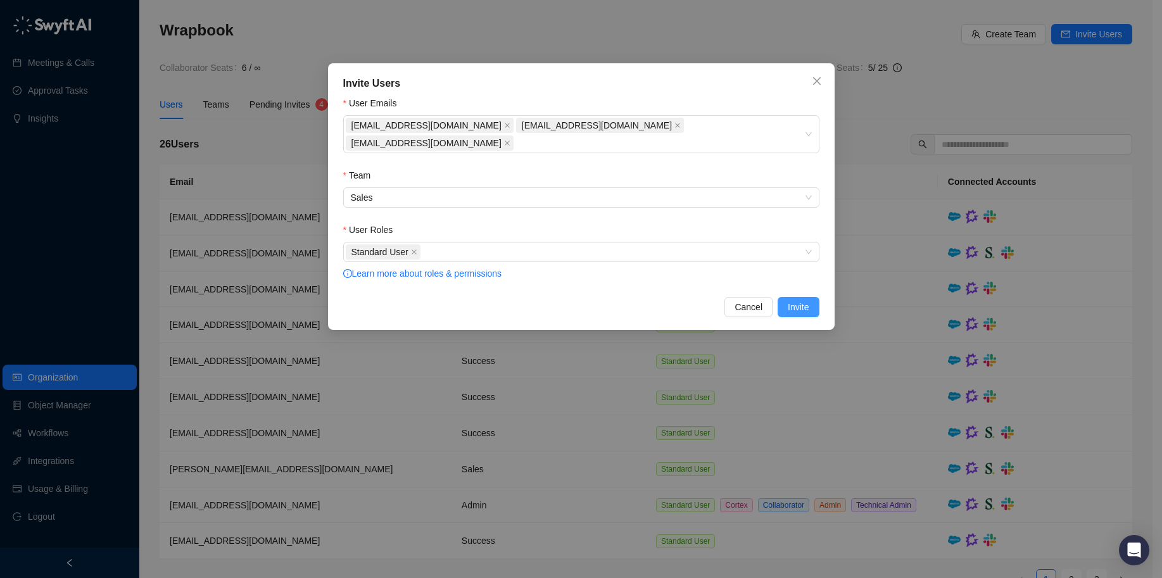
click at [805, 300] on span "Invite" at bounding box center [798, 307] width 21 height 14
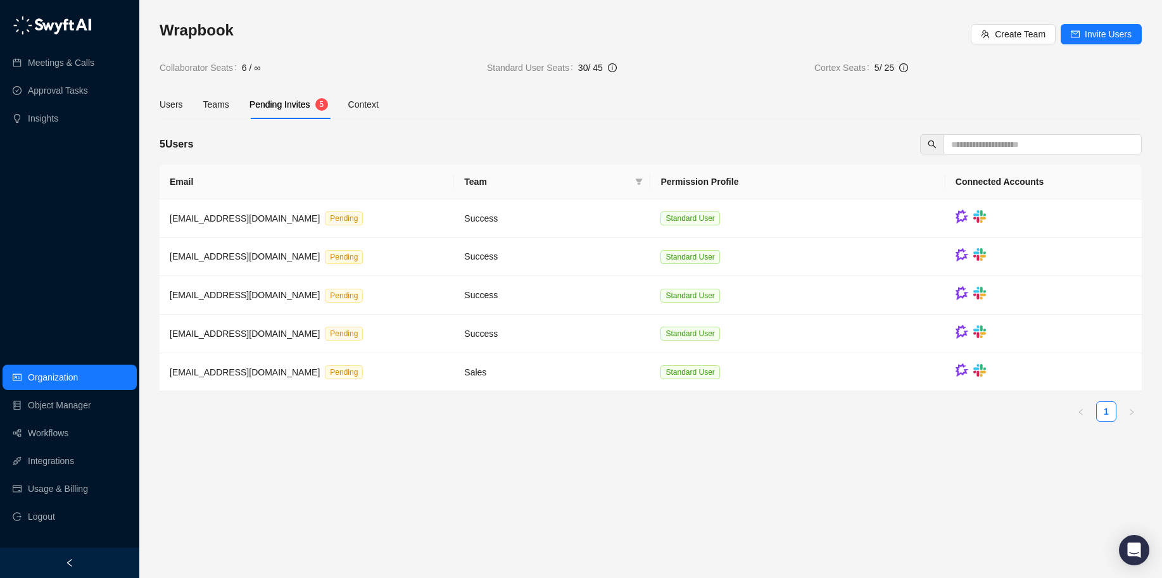
click at [422, 66] on span "6 / ∞" at bounding box center [359, 68] width 235 height 14
click at [213, 105] on div "Teams" at bounding box center [216, 105] width 26 height 14
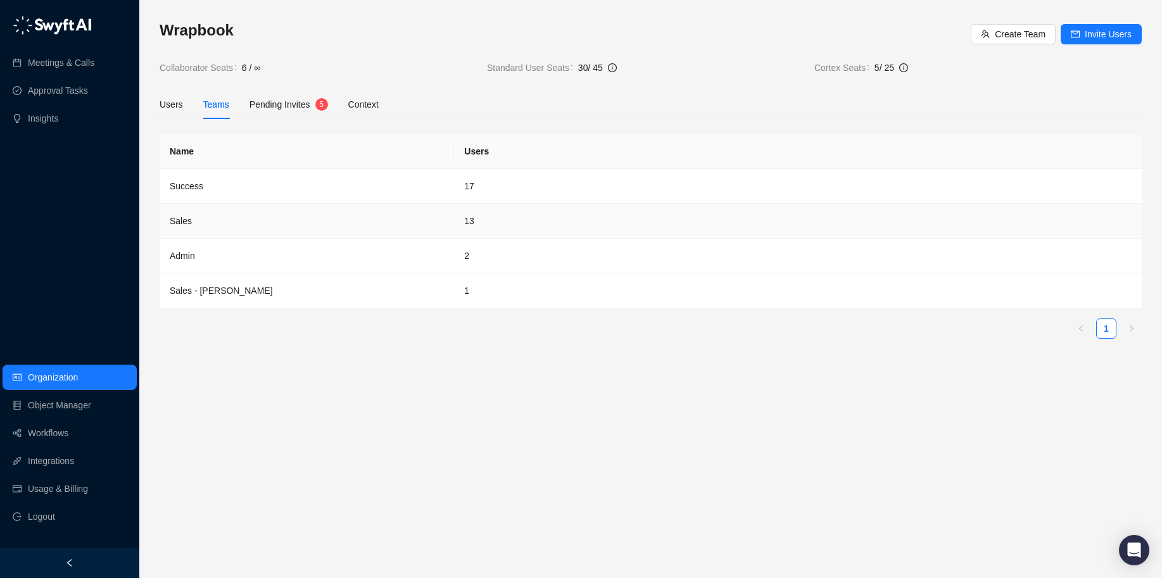
click at [387, 220] on td "Sales" at bounding box center [307, 221] width 294 height 35
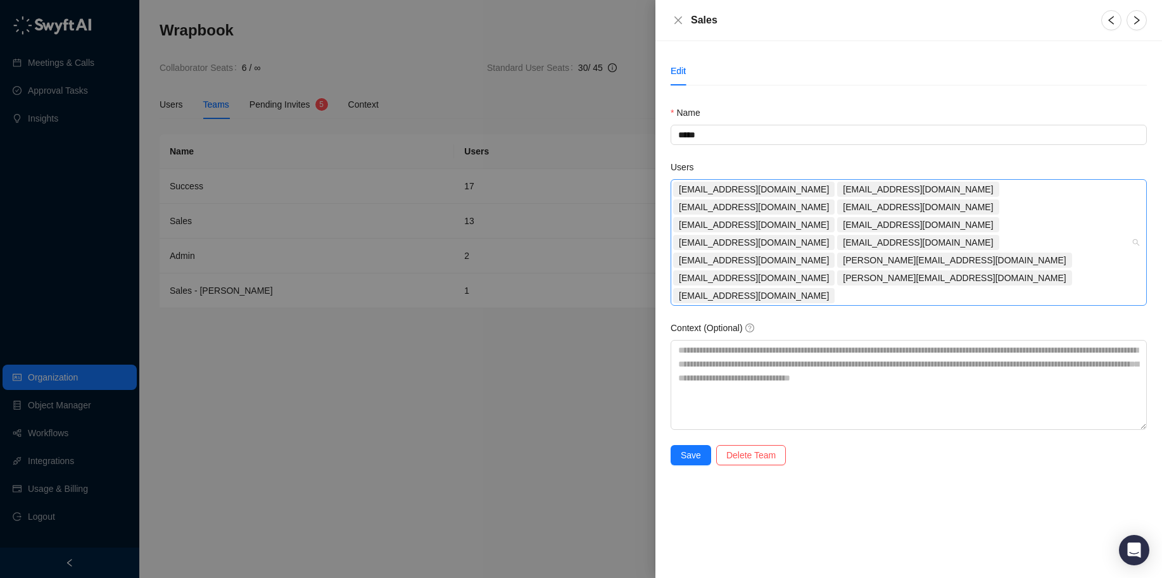
click at [1131, 219] on div "[EMAIL_ADDRESS][DOMAIN_NAME] [EMAIL_ADDRESS][DOMAIN_NAME] [EMAIL_ADDRESS][DOMAI…" at bounding box center [909, 242] width 476 height 127
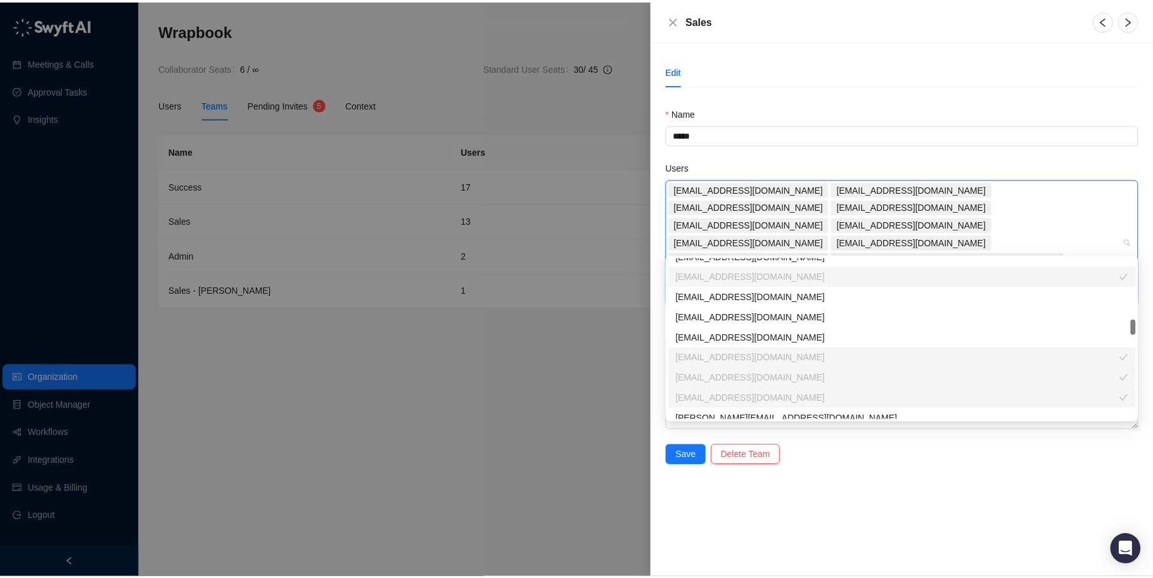
scroll to position [507, 0]
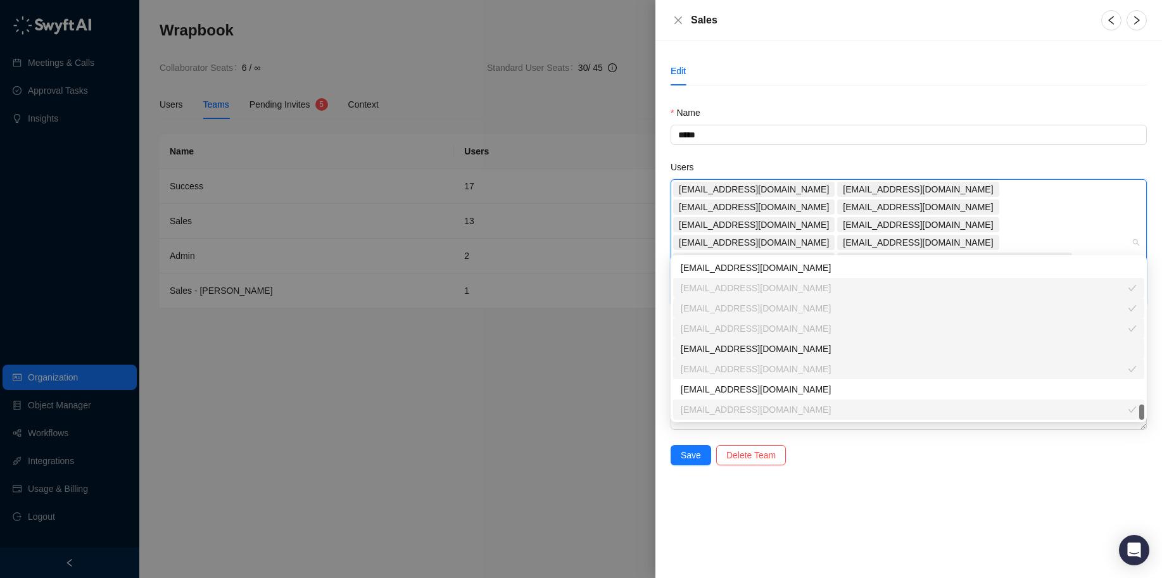
click at [495, 382] on div at bounding box center [581, 289] width 1162 height 578
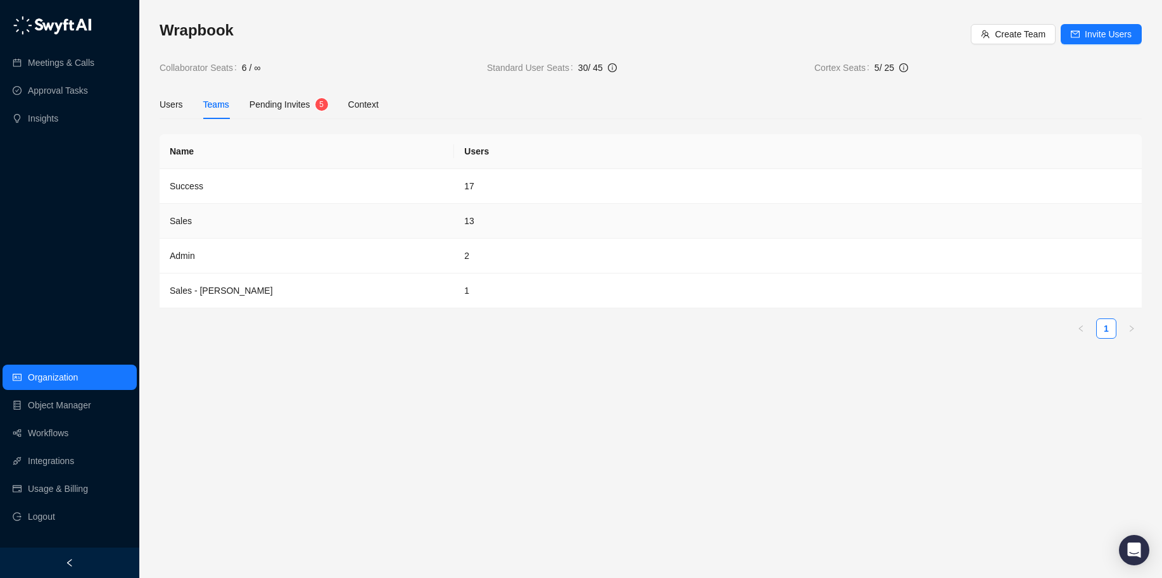
click at [357, 217] on td "Sales" at bounding box center [307, 221] width 294 height 35
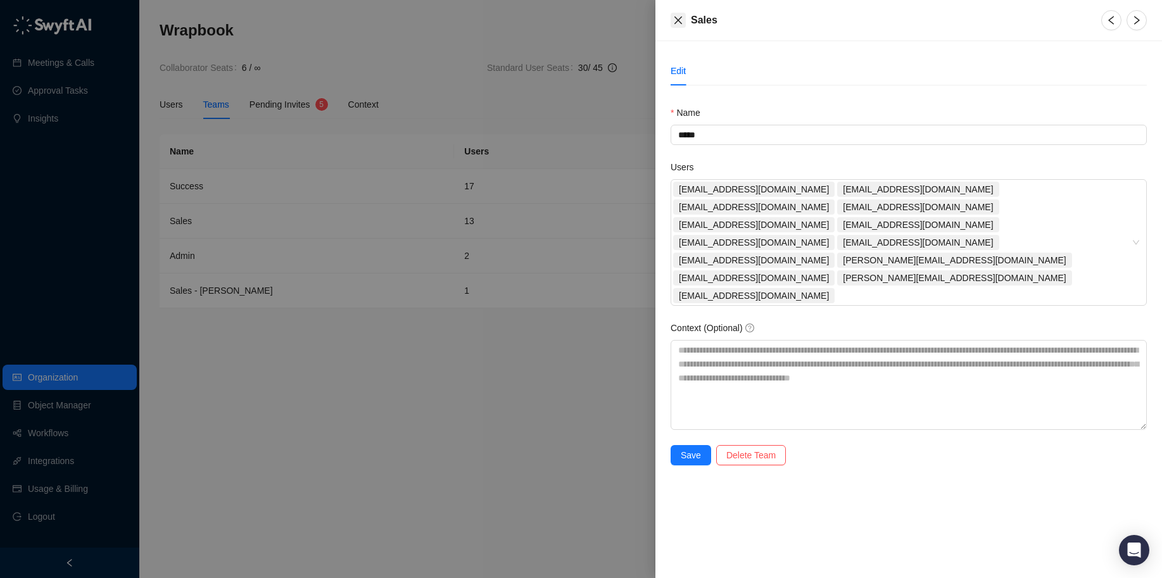
click at [681, 20] on icon "close" at bounding box center [678, 20] width 10 height 10
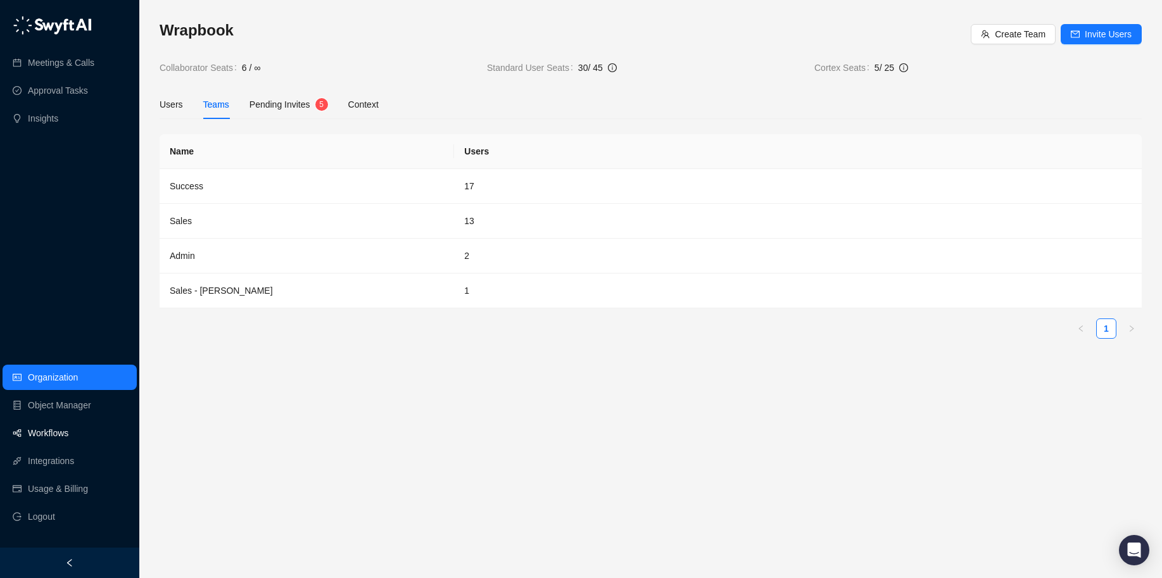
click at [64, 431] on link "Workflows" at bounding box center [48, 433] width 41 height 25
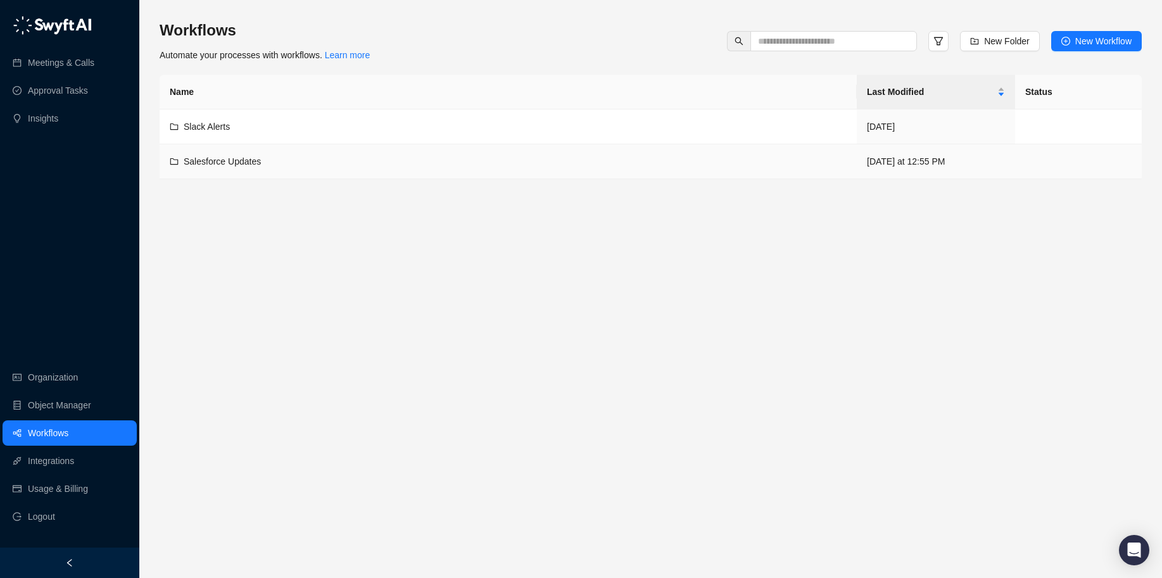
click at [457, 161] on div "Salesforce Updates" at bounding box center [508, 162] width 677 height 14
click at [279, 129] on div "Slack Alerts" at bounding box center [508, 127] width 677 height 14
click at [51, 462] on link "Integrations" at bounding box center [51, 460] width 46 height 25
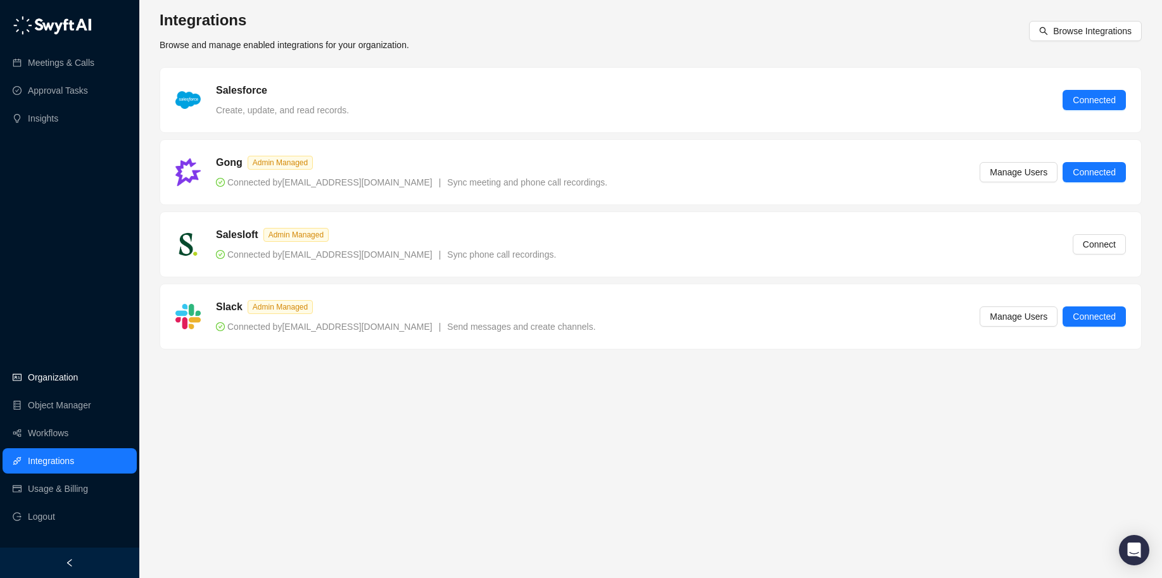
click at [72, 380] on link "Organization" at bounding box center [53, 377] width 50 height 25
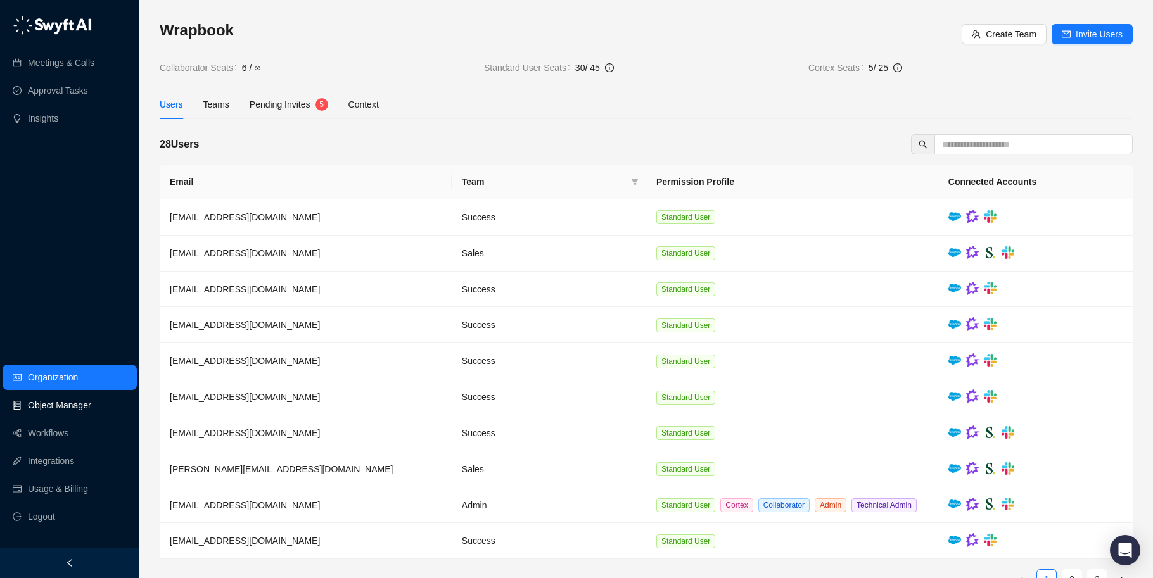
click at [66, 393] on link "Object Manager" at bounding box center [59, 405] width 63 height 25
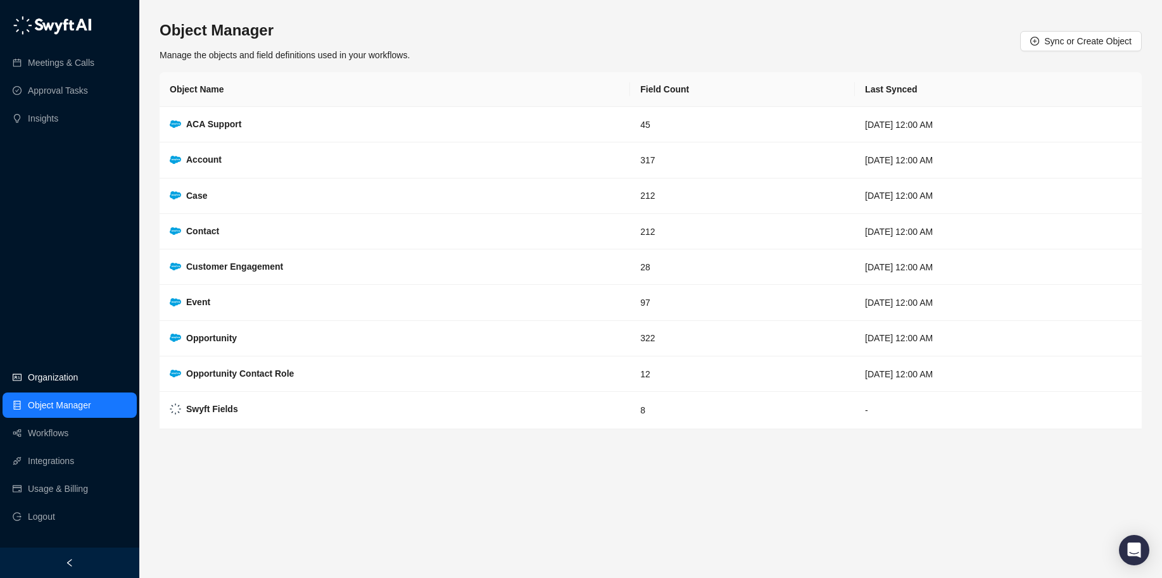
click at [70, 370] on link "Organization" at bounding box center [53, 377] width 50 height 25
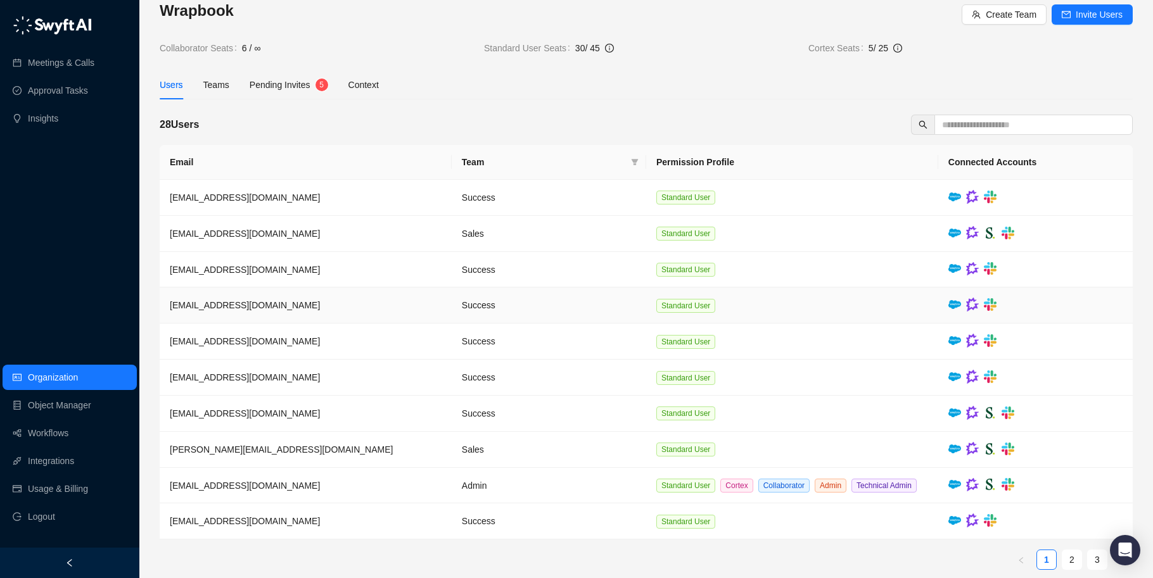
scroll to position [46, 0]
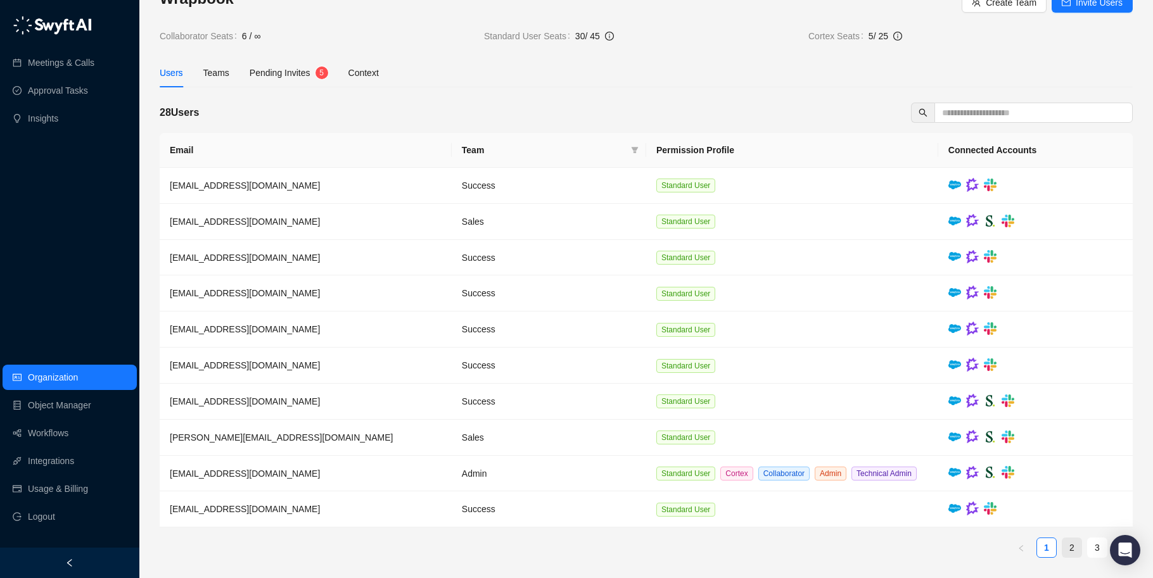
click at [1074, 548] on link "2" at bounding box center [1071, 547] width 19 height 19
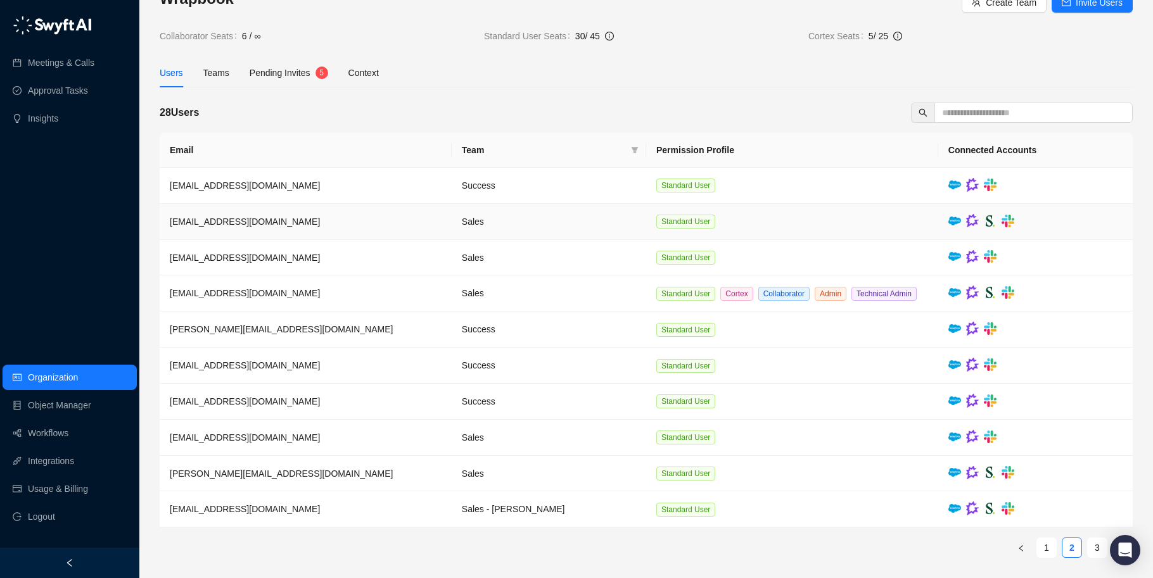
click at [513, 212] on td "Sales" at bounding box center [549, 222] width 194 height 36
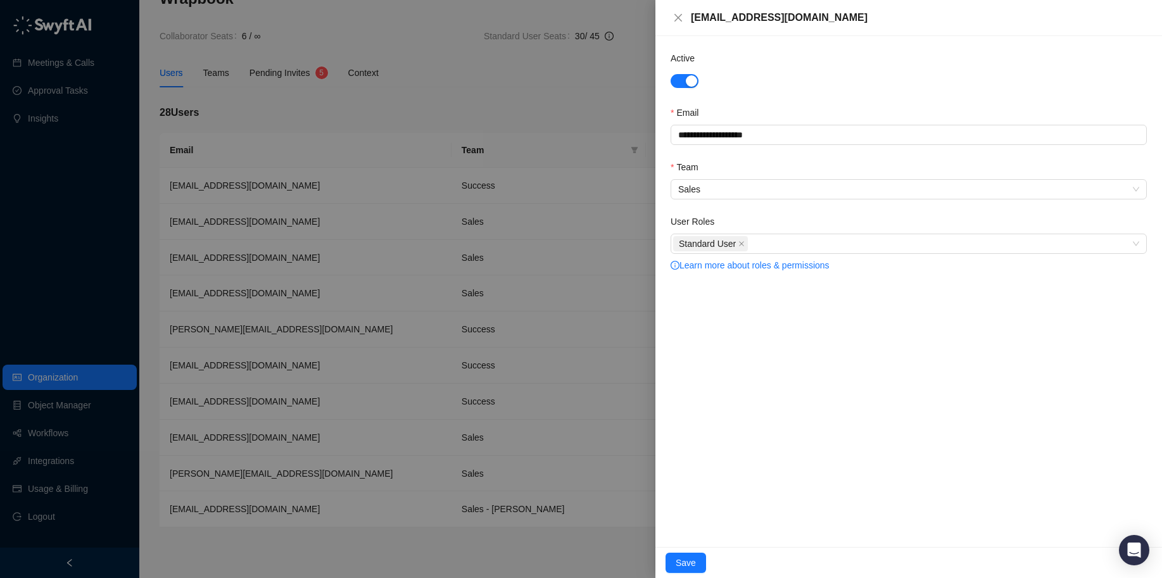
click at [79, 196] on div at bounding box center [581, 289] width 1162 height 578
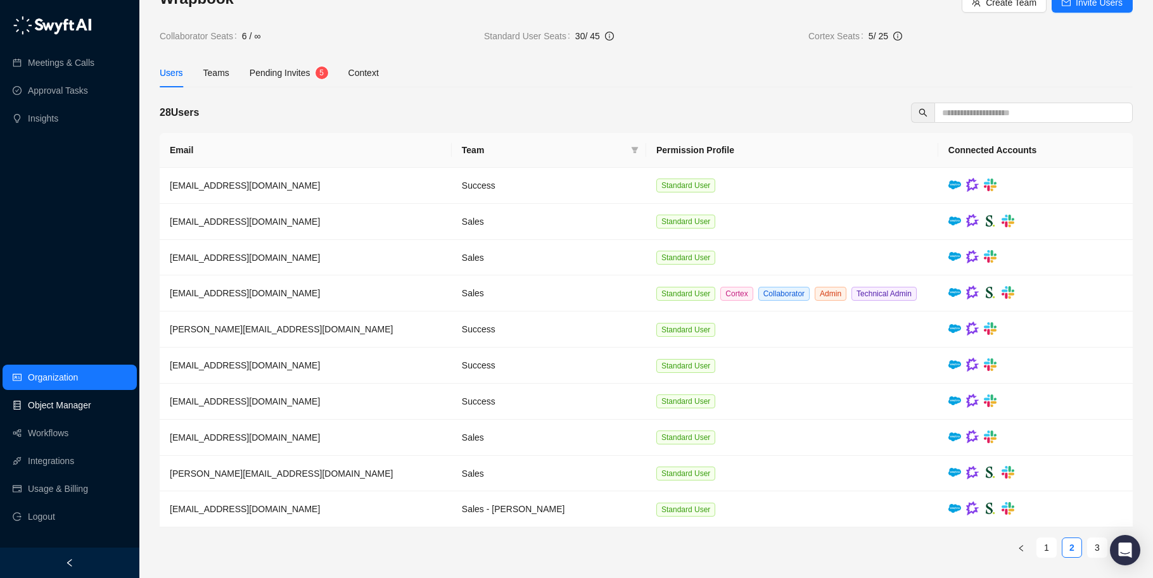
click at [87, 404] on link "Object Manager" at bounding box center [59, 405] width 63 height 25
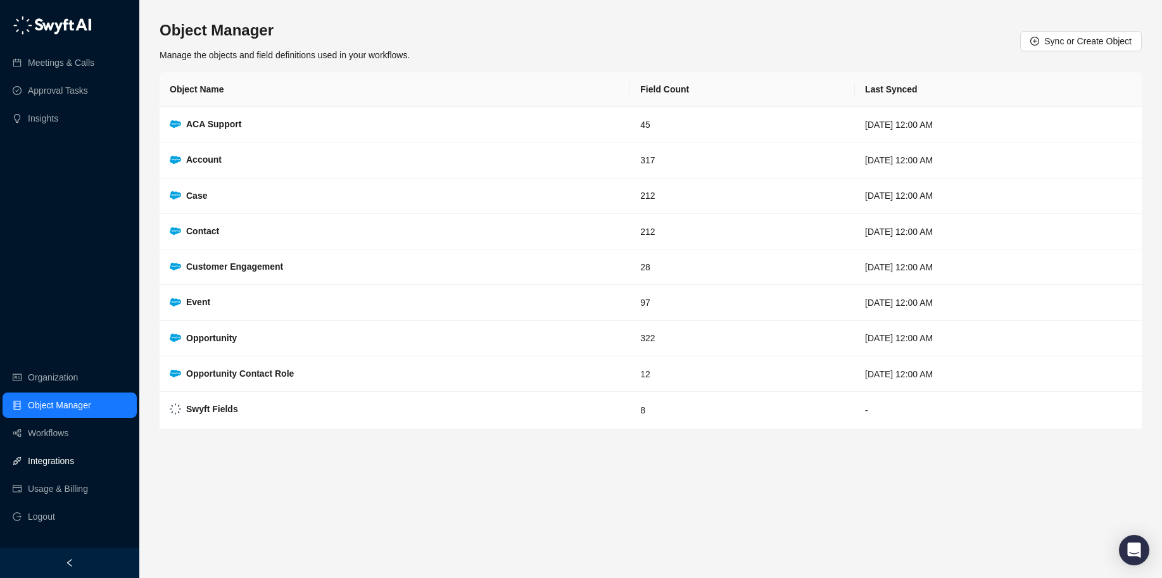
click at [42, 467] on link "Integrations" at bounding box center [51, 460] width 46 height 25
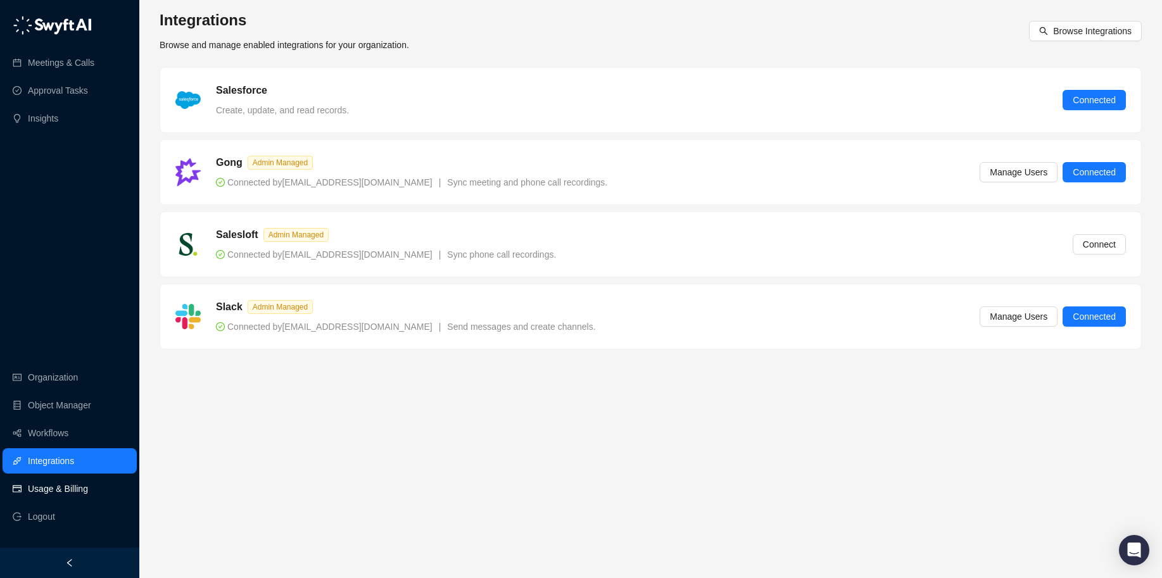
click at [75, 485] on link "Usage & Billing" at bounding box center [58, 488] width 60 height 25
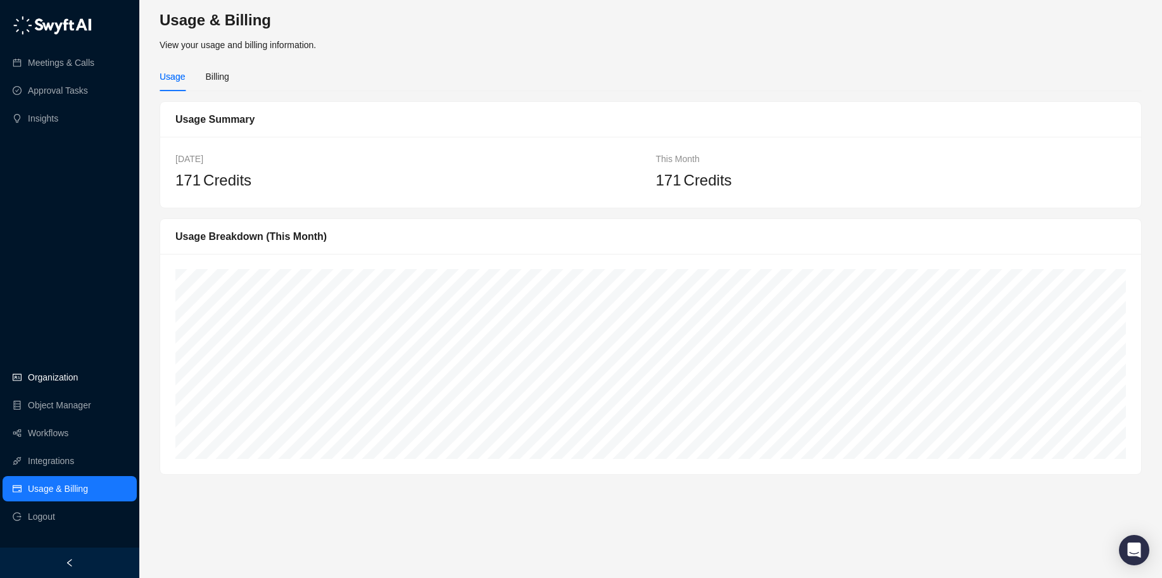
click at [35, 379] on link "Organization" at bounding box center [53, 377] width 50 height 25
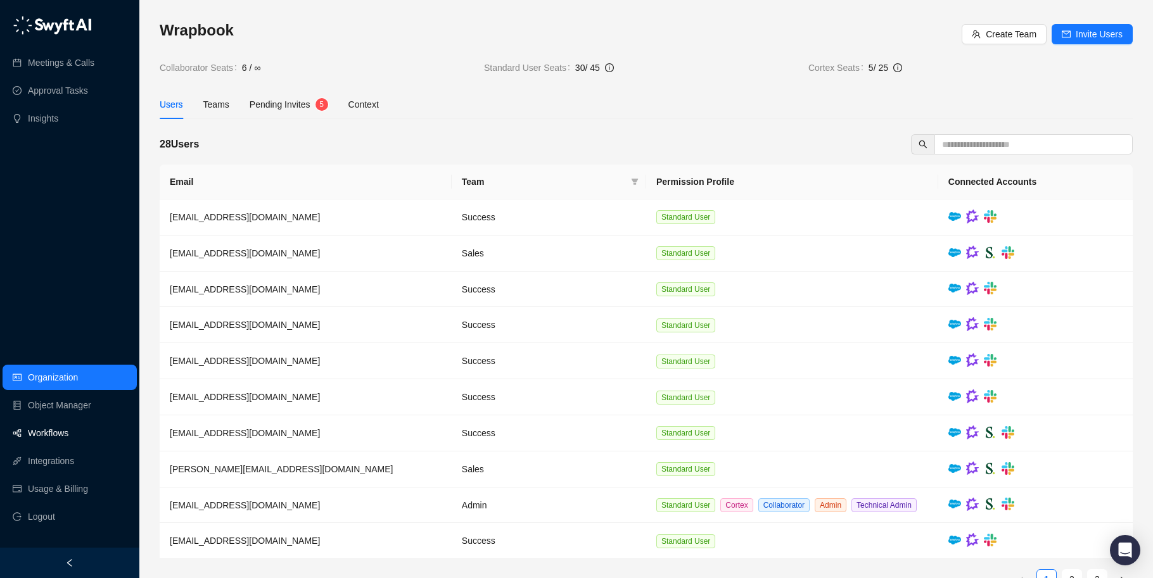
click at [51, 434] on link "Workflows" at bounding box center [48, 433] width 41 height 25
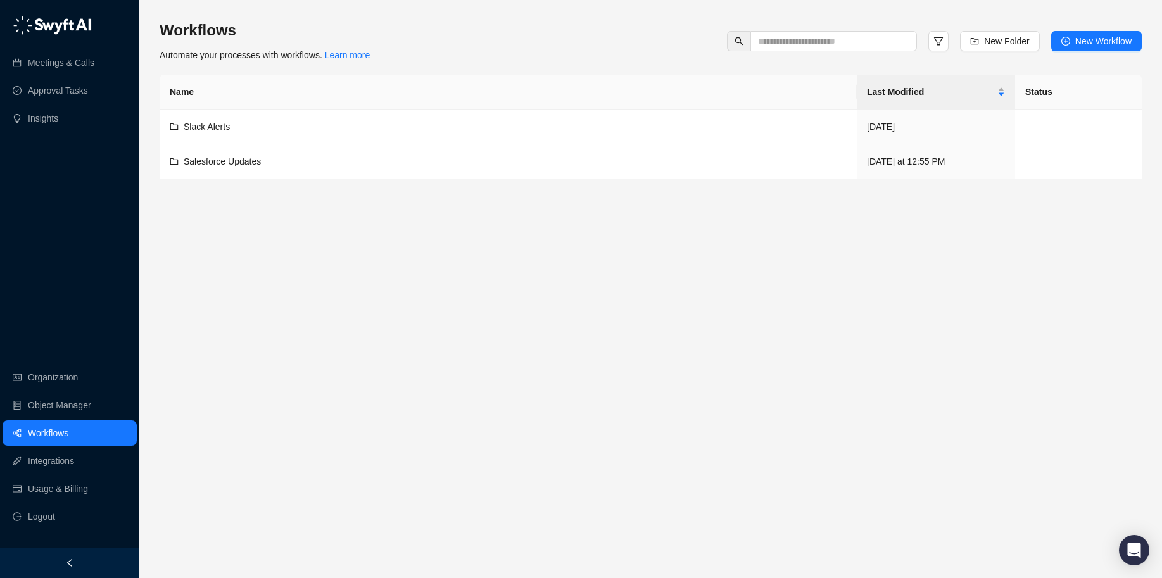
click at [524, 248] on main "Workflows Automate your processes with workflows. Learn more New Folder New Wor…" at bounding box center [651, 294] width 982 height 548
click at [259, 158] on span "Salesforce Updates" at bounding box center [222, 161] width 77 height 10
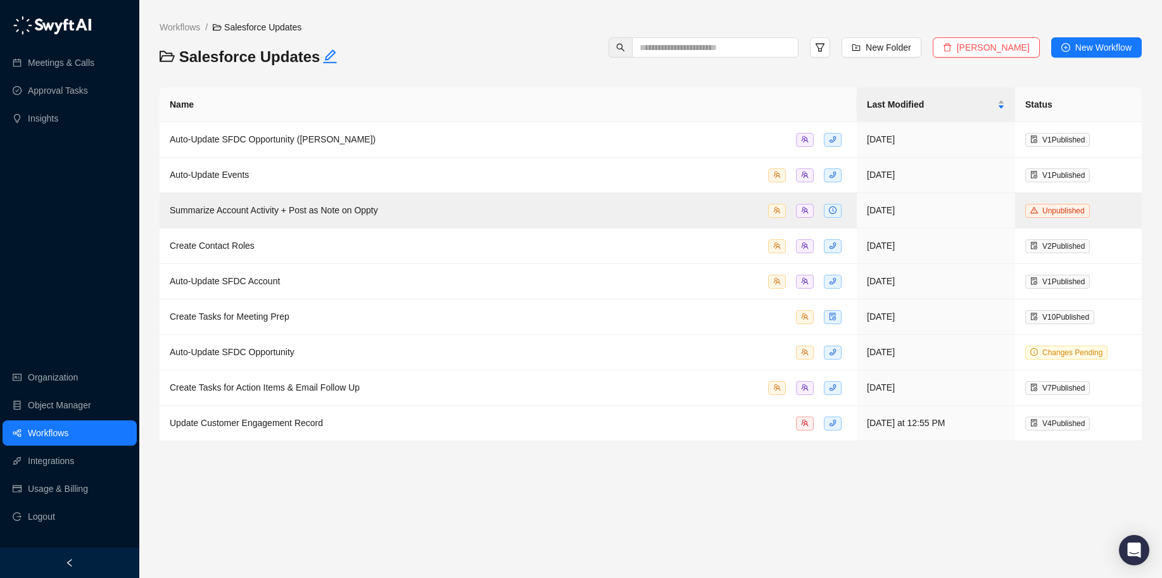
click at [498, 55] on div "Workflows / Salesforce Updates Salesforce Updates New Folder Delete Folder New …" at bounding box center [651, 47] width 982 height 54
click at [631, 202] on td "Summarize Account Activity + Post as Note on Oppty" at bounding box center [508, 210] width 697 height 35
click at [528, 42] on div "Workflows / Salesforce Updates Salesforce Updates New Folder Delete Folder New …" at bounding box center [651, 47] width 982 height 54
click at [484, 68] on div "Salesforce Updates" at bounding box center [325, 61] width 343 height 28
click at [337, 134] on span "Auto-Update SFDC Opportunity ([PERSON_NAME])" at bounding box center [273, 139] width 206 height 10
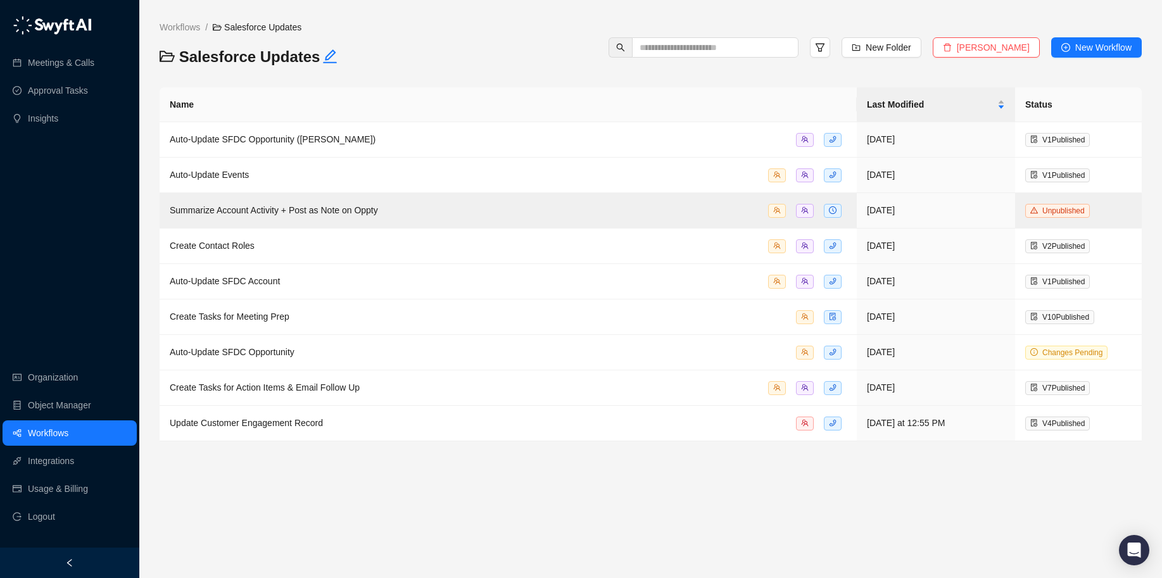
click at [488, 41] on div "Workflows / Salesforce Updates" at bounding box center [325, 33] width 343 height 27
click at [332, 354] on div "Auto-Update SFDC Opportunity" at bounding box center [508, 352] width 677 height 15
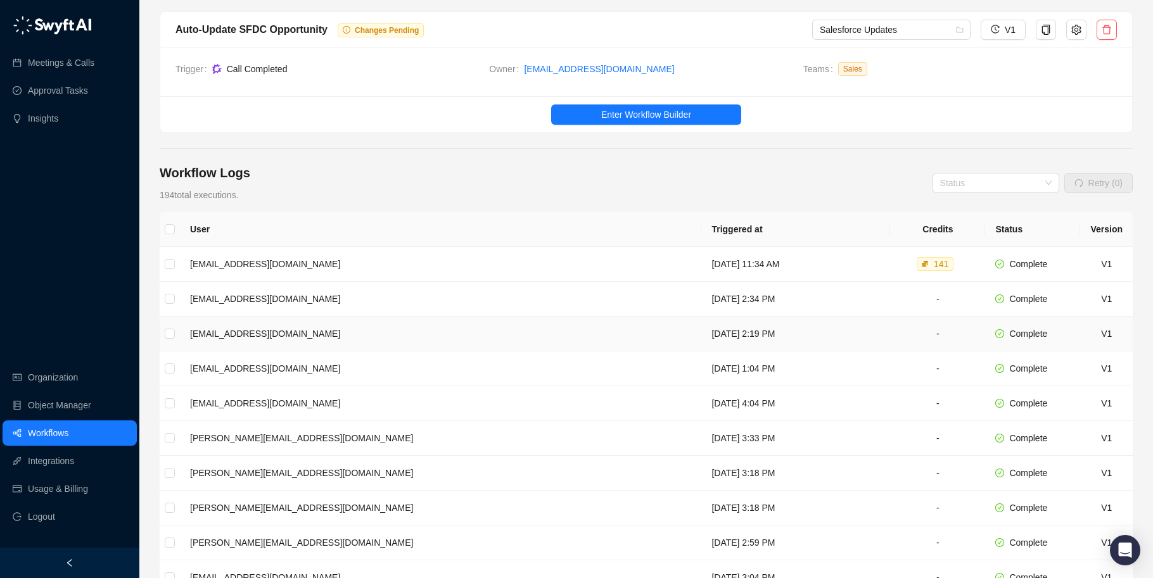
scroll to position [195, 0]
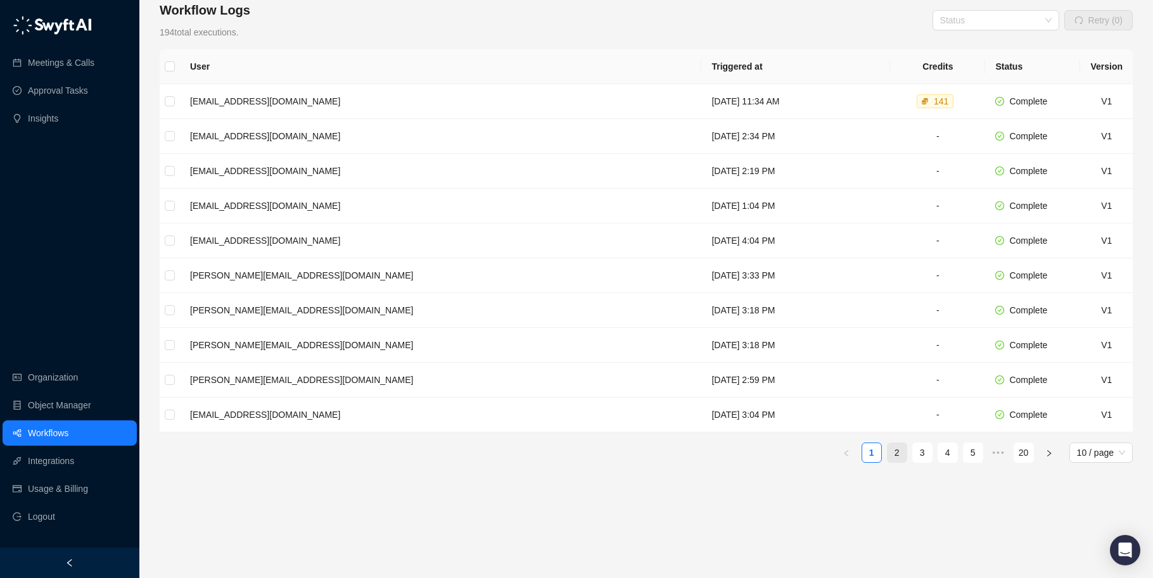
click at [890, 449] on link "2" at bounding box center [896, 452] width 19 height 19
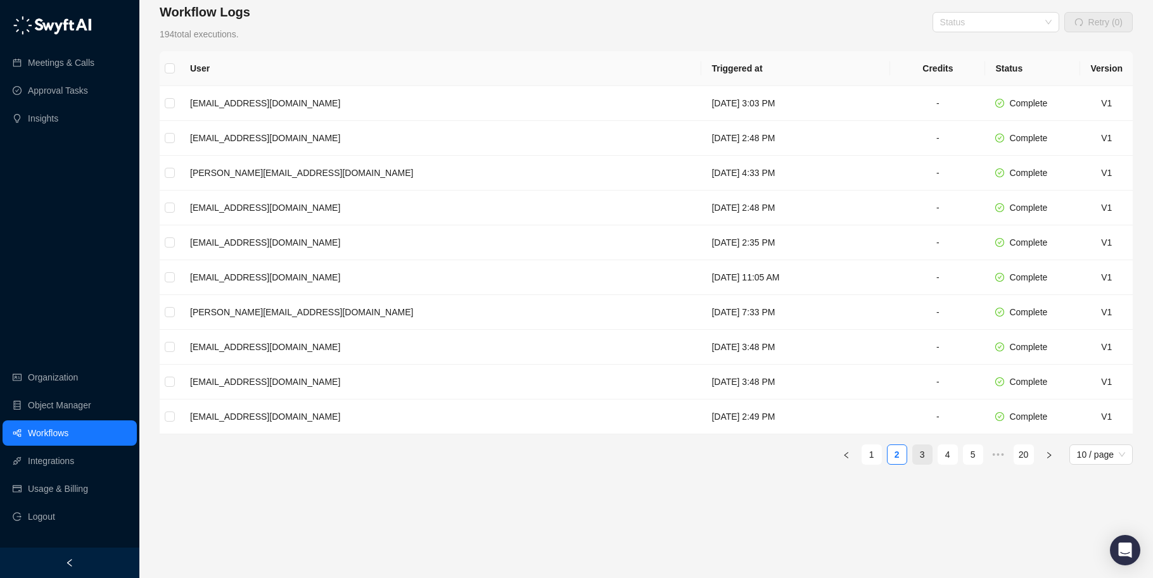
scroll to position [193, 0]
click at [924, 455] on link "3" at bounding box center [922, 455] width 19 height 19
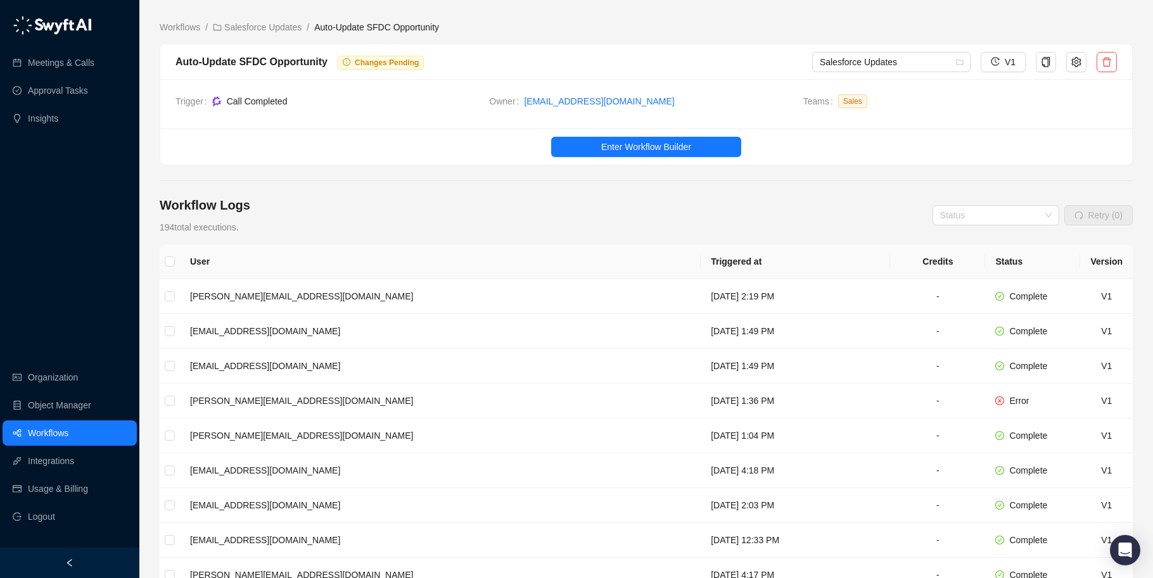
click at [334, 225] on div "Workflow Logs 194 total executions. Status Retry (0)" at bounding box center [646, 215] width 973 height 38
click at [276, 20] on link "Salesforce Updates" at bounding box center [257, 27] width 94 height 14
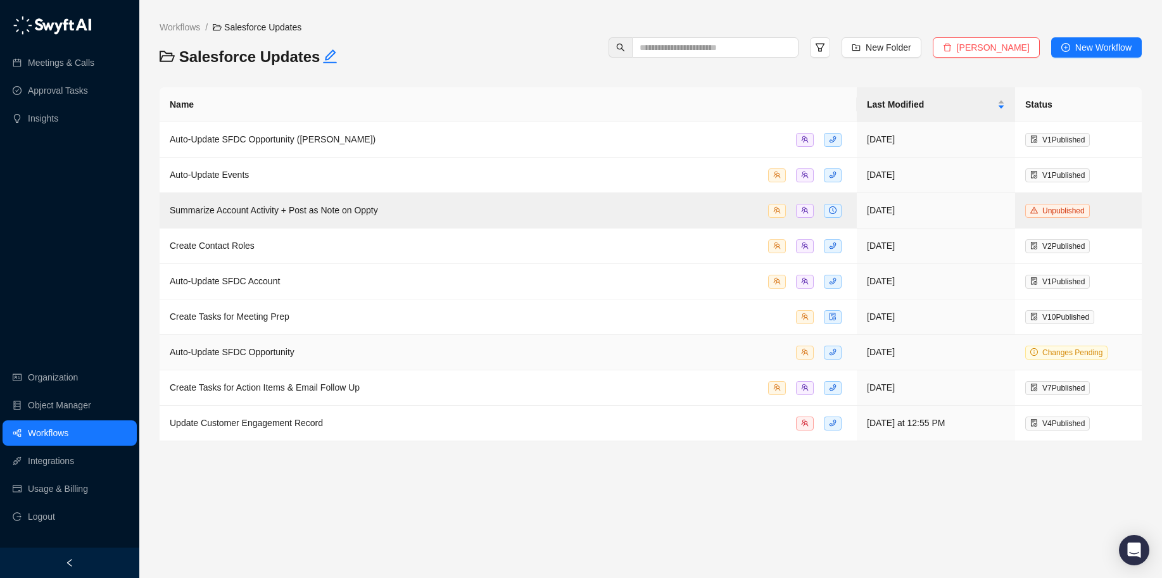
click at [369, 352] on div "Auto-Update SFDC Opportunity" at bounding box center [508, 352] width 677 height 15
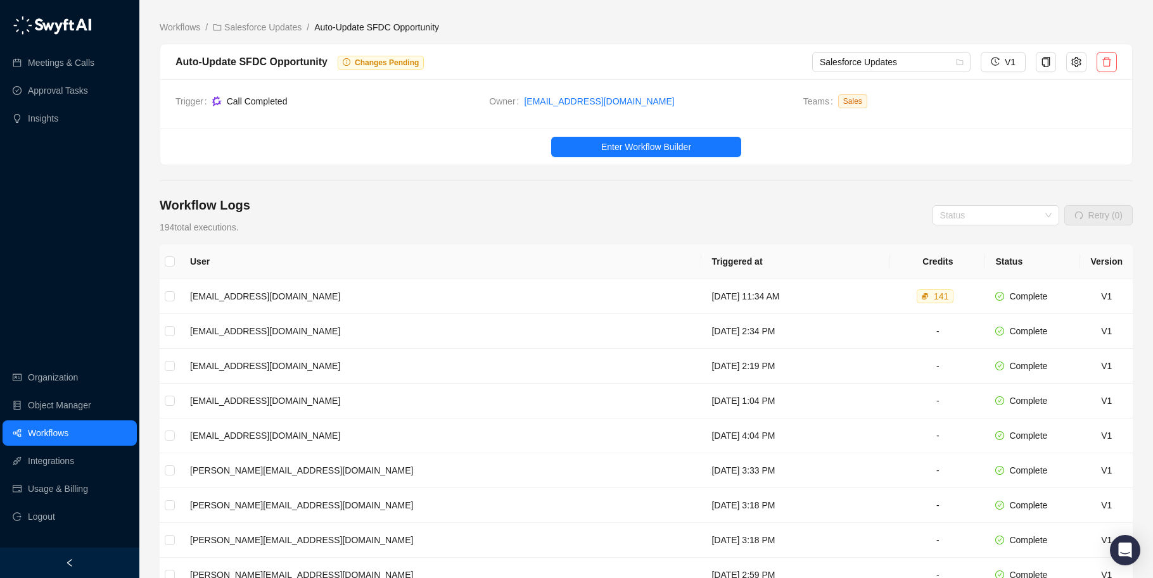
click at [413, 203] on div "Workflow Logs 194 total executions. Status Retry (0)" at bounding box center [646, 215] width 973 height 38
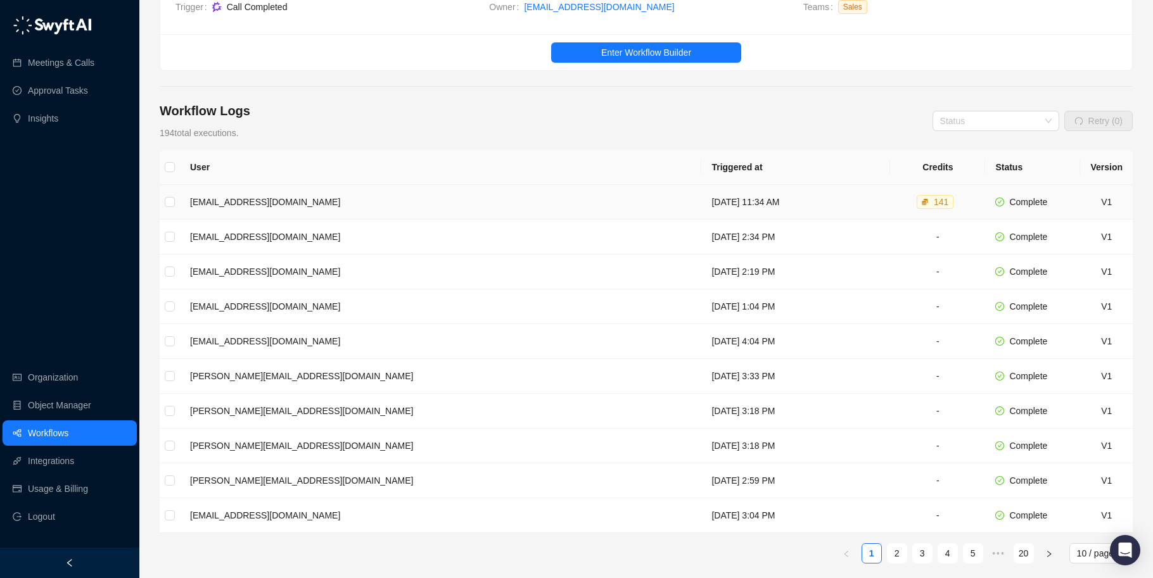
scroll to position [99, 0]
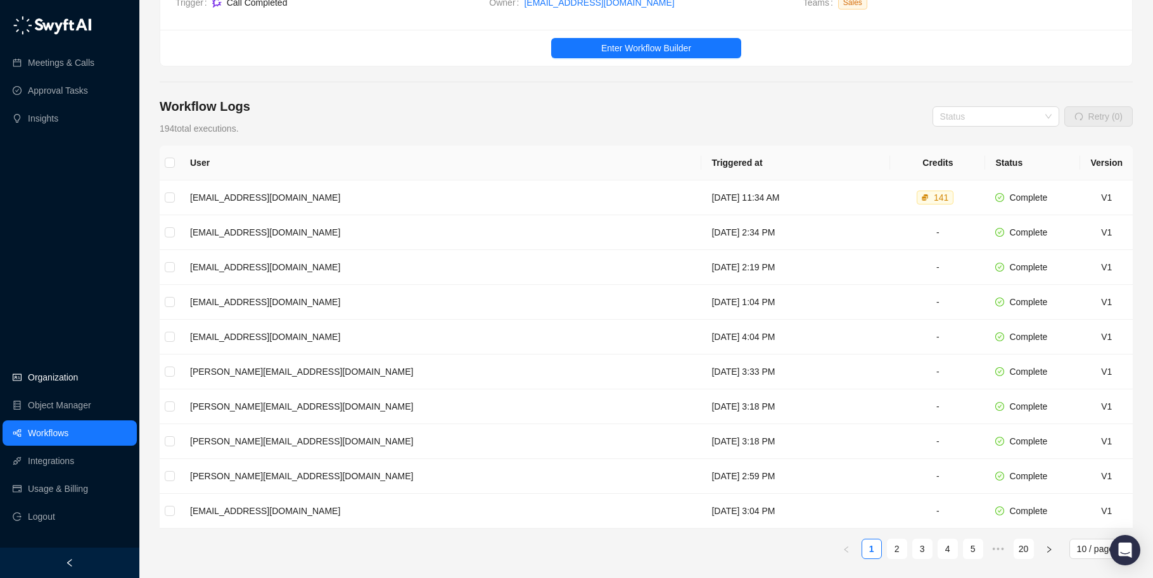
click at [65, 379] on link "Organization" at bounding box center [53, 377] width 50 height 25
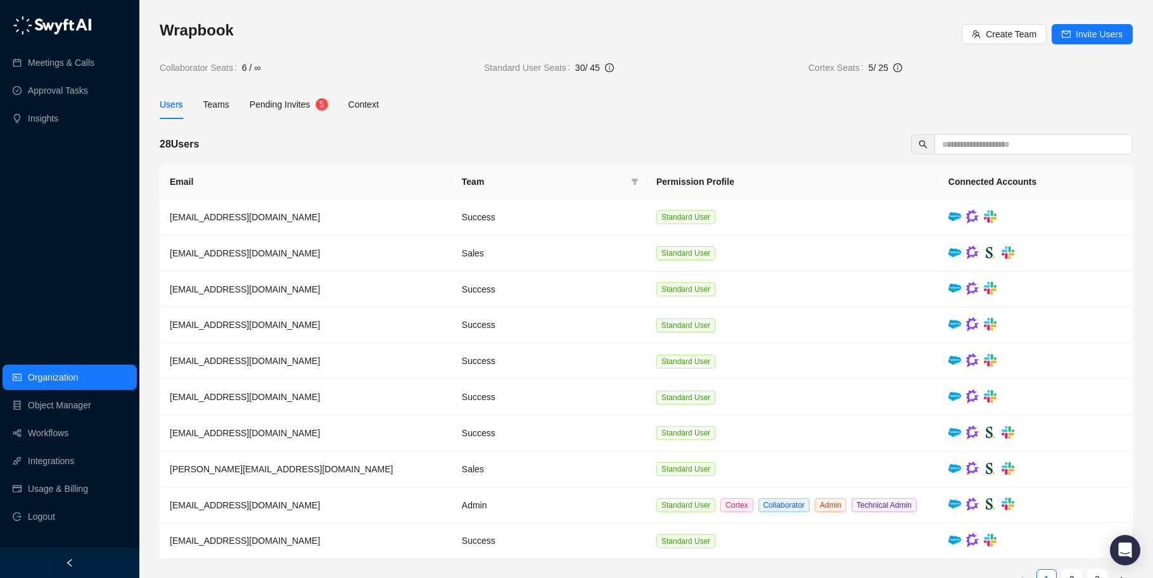
click at [315, 102] on div "Pending Invites 5" at bounding box center [289, 105] width 79 height 14
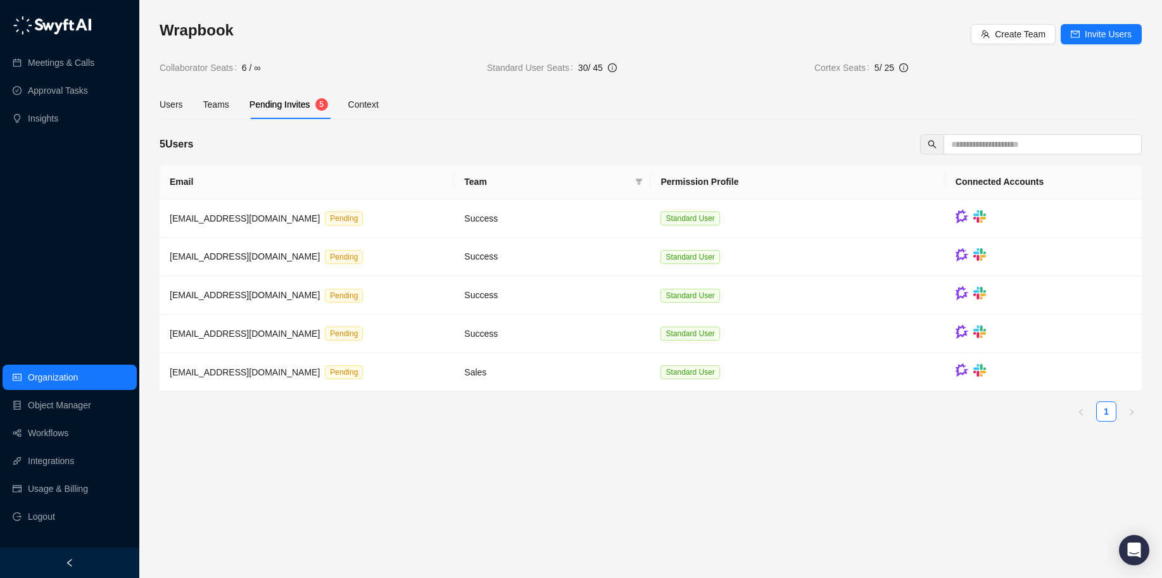
click at [486, 94] on div "Users Teams Pending Invites 5 Context" at bounding box center [651, 104] width 982 height 29
click at [203, 104] on div "Teams" at bounding box center [216, 105] width 26 height 14
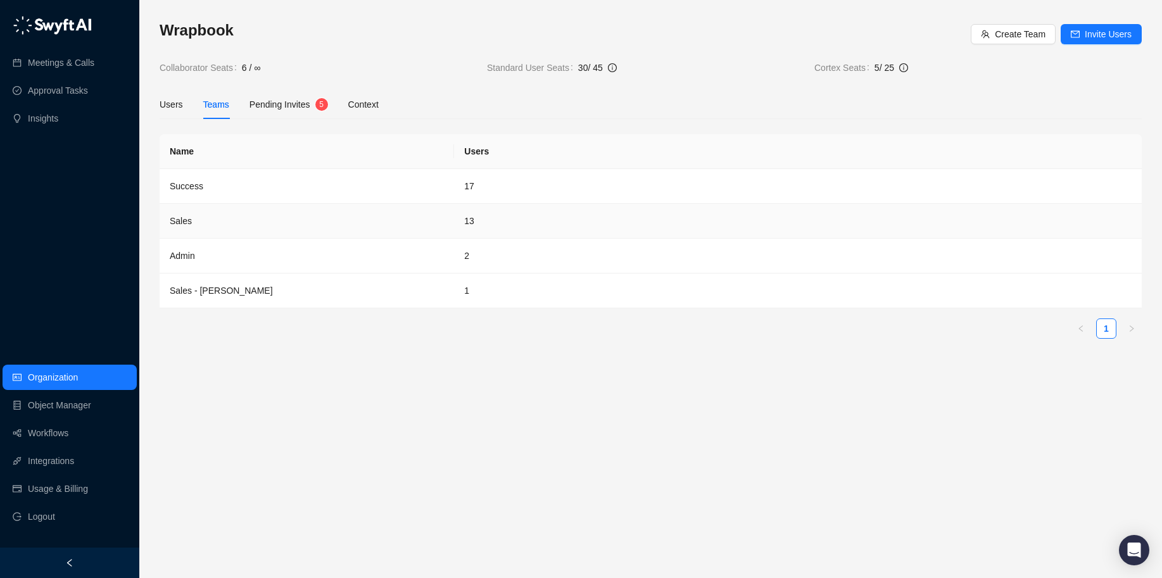
click at [235, 225] on td "Sales" at bounding box center [307, 221] width 294 height 35
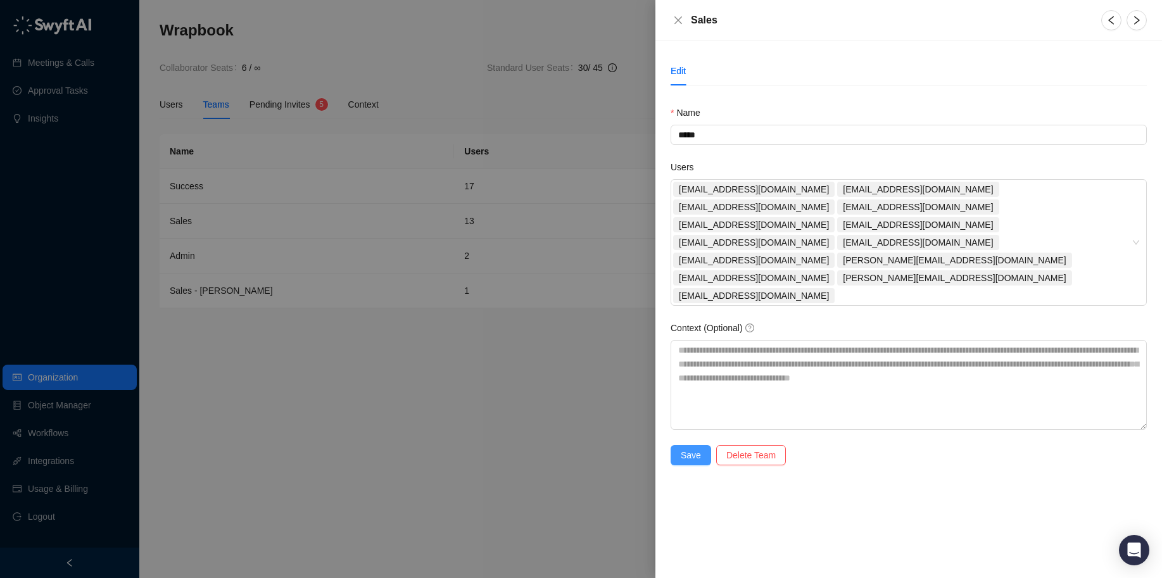
click at [697, 448] on span "Save" at bounding box center [691, 455] width 20 height 14
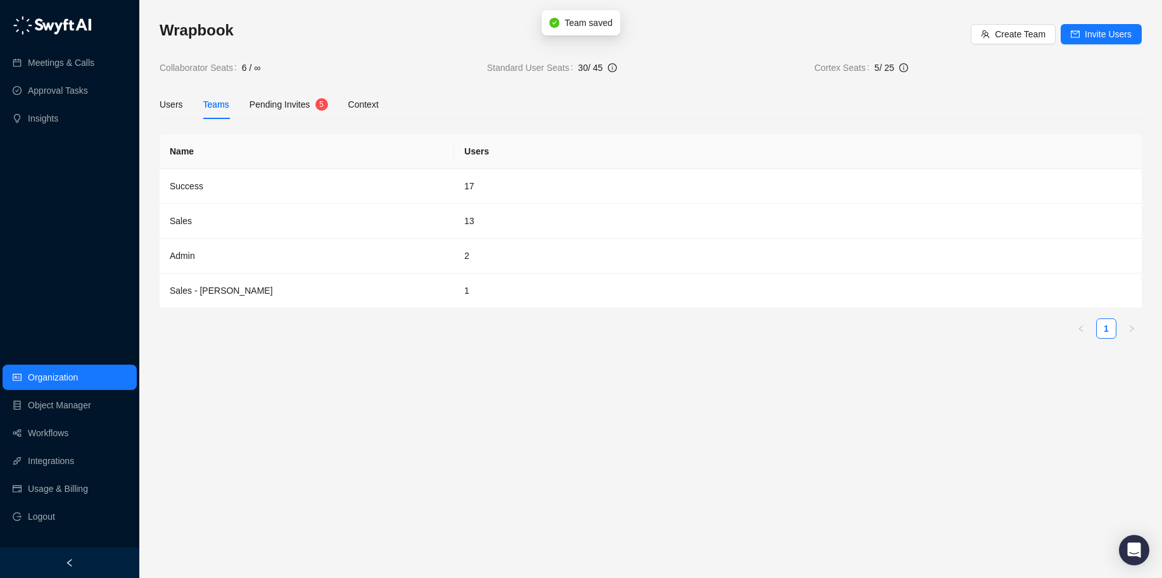
click at [418, 389] on main "Wrapbook Create Team Invite Users Collaborator Seats 6 / ∞ Standard User Seats …" at bounding box center [651, 294] width 982 height 548
click at [246, 117] on div "Users Teams Pending Invites 4 Context" at bounding box center [269, 104] width 219 height 29
click at [274, 98] on div "Pending Invites" at bounding box center [280, 105] width 61 height 14
